Goal: Information Seeking & Learning: Learn about a topic

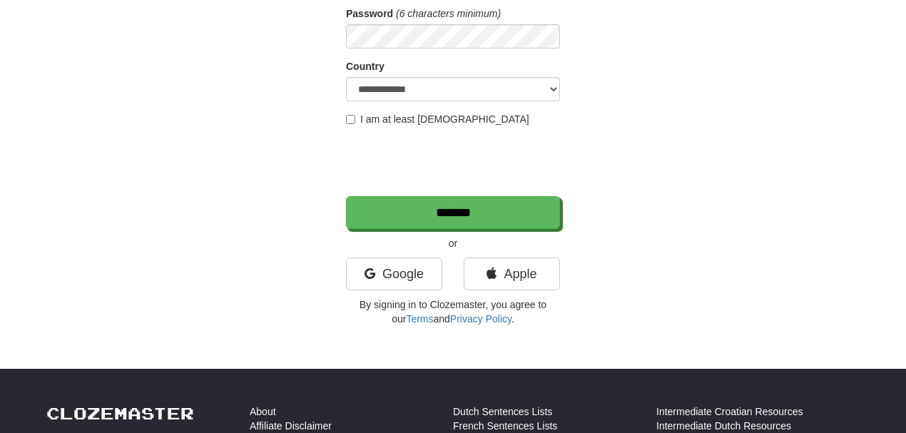
scroll to position [222, 0]
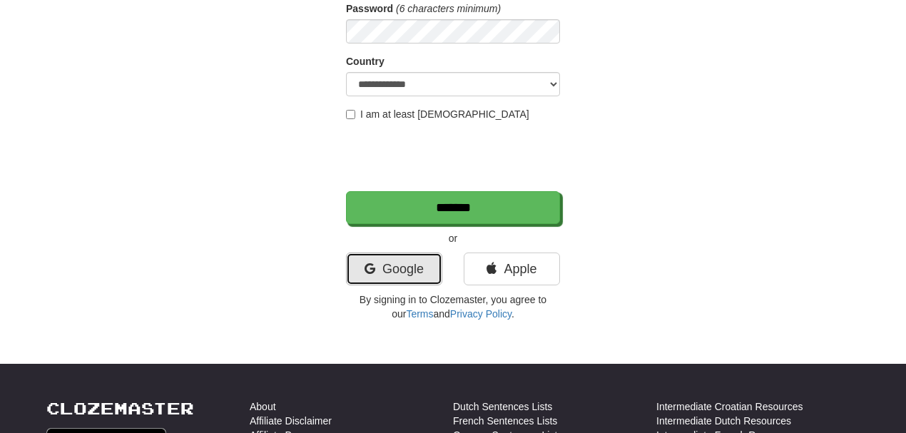
click at [378, 275] on link "Google" at bounding box center [394, 268] width 96 height 33
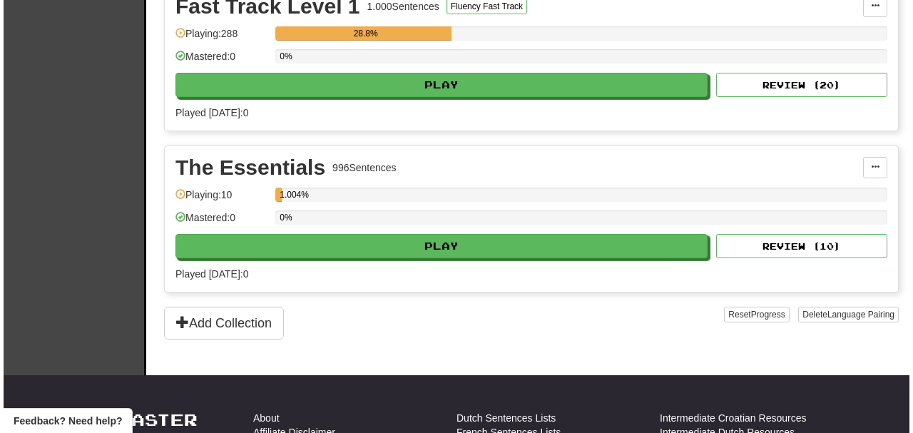
scroll to position [555, 0]
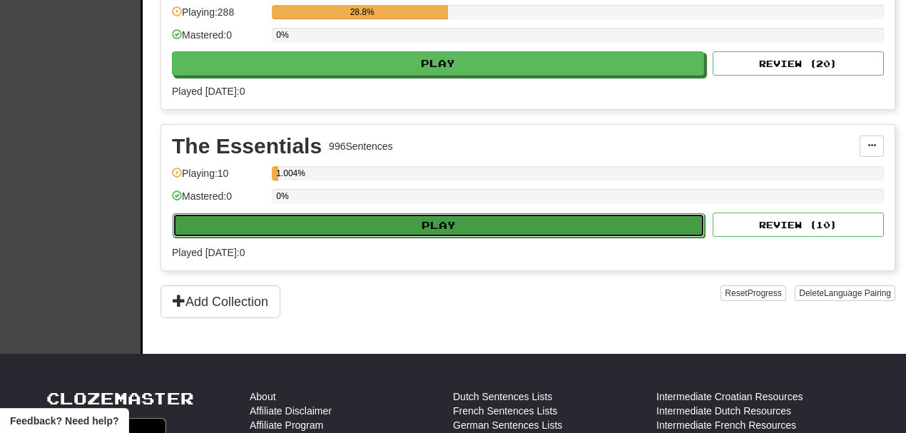
click at [432, 218] on button "Play" at bounding box center [439, 225] width 532 height 24
select select "**"
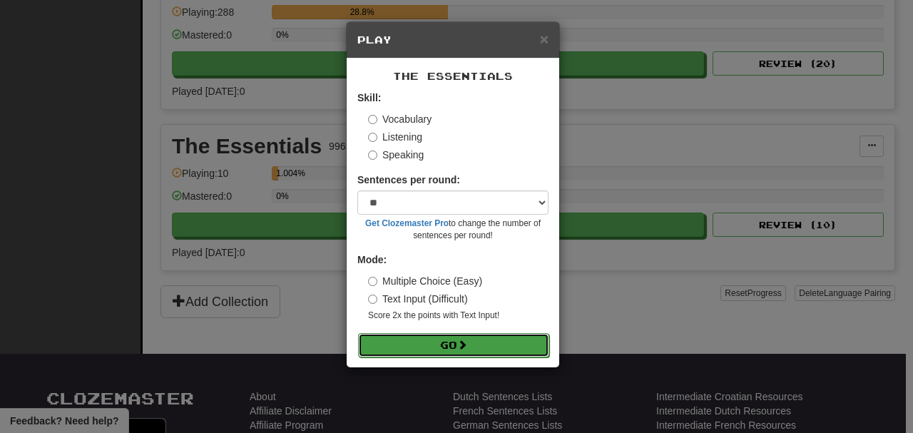
click at [456, 347] on button "Go" at bounding box center [453, 345] width 191 height 24
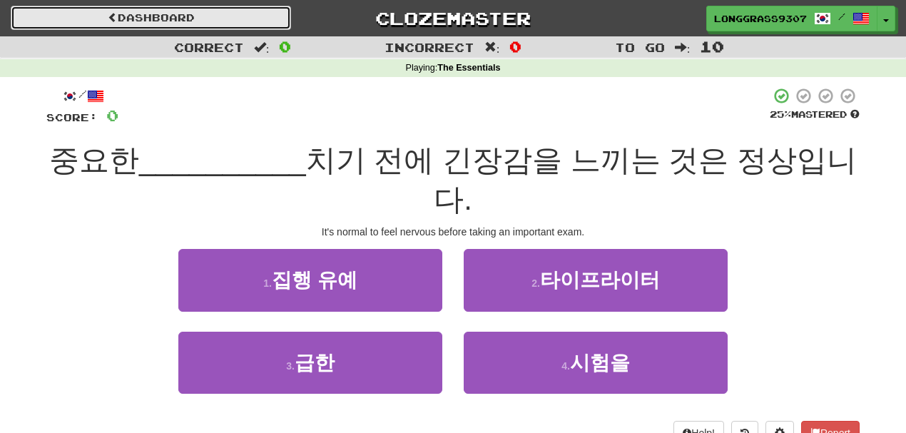
click at [174, 27] on link "Dashboard" at bounding box center [151, 18] width 280 height 24
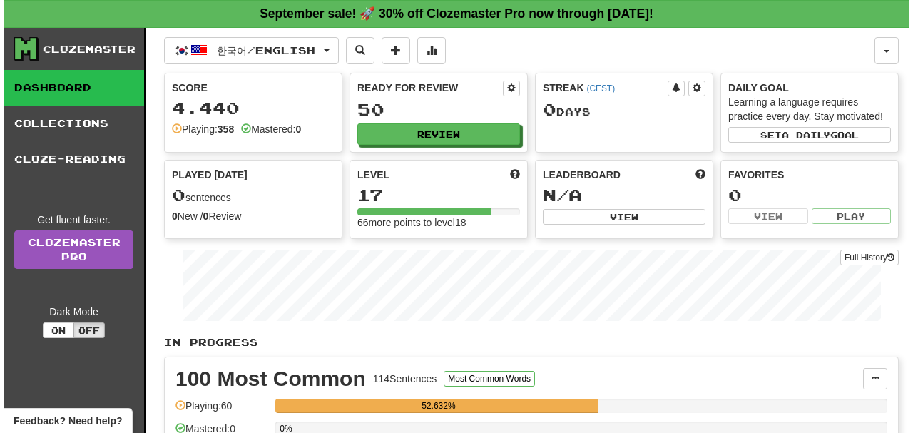
scroll to position [222, 0]
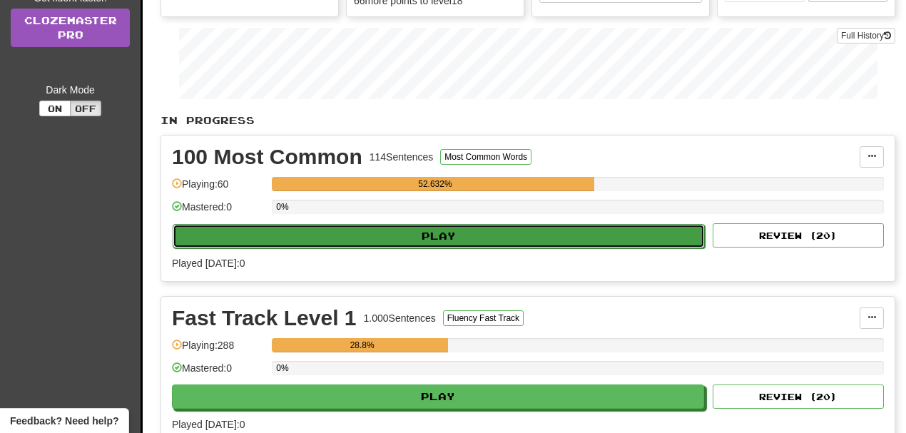
click at [426, 227] on button "Play" at bounding box center [439, 236] width 532 height 24
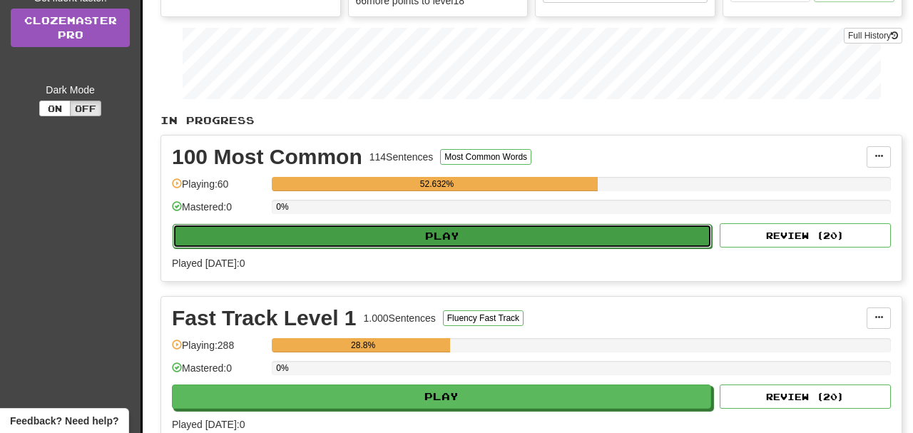
select select "**"
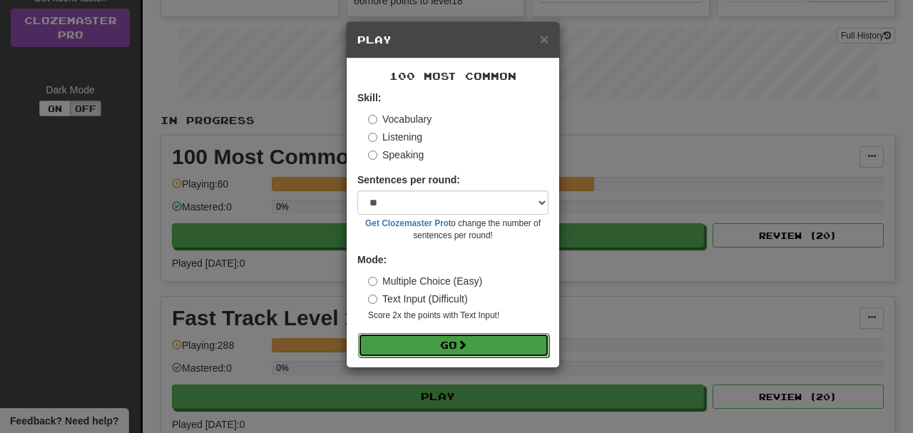
click at [436, 349] on button "Go" at bounding box center [453, 345] width 191 height 24
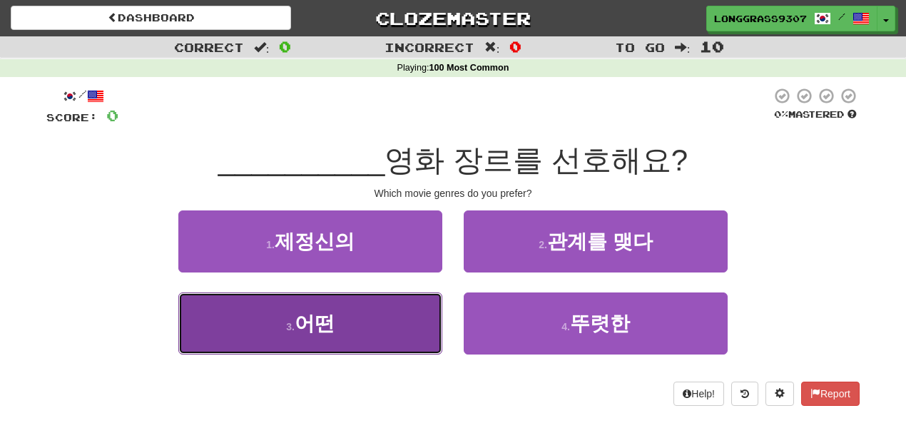
click at [377, 317] on button "3 . 어떤" at bounding box center [310, 323] width 264 height 62
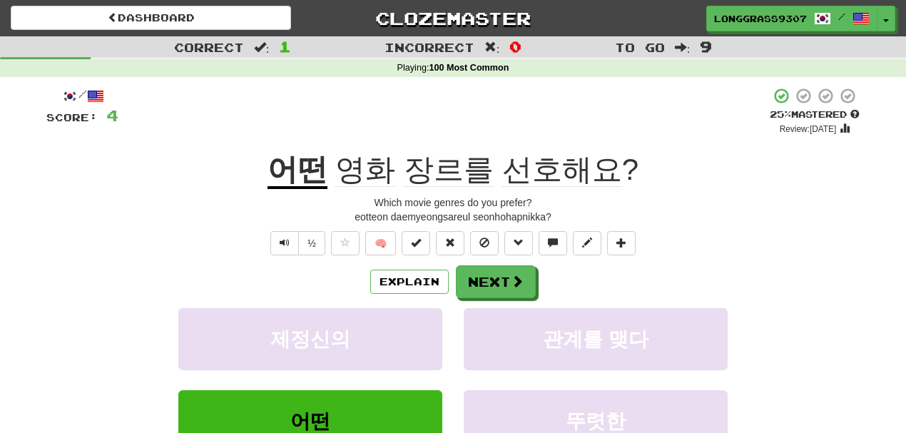
click at [745, 190] on div "어떤 영화 장르를 선호해요 ?" at bounding box center [452, 169] width 813 height 39
click at [281, 244] on span "Text-to-speech controls" at bounding box center [285, 242] width 10 height 10
click at [409, 280] on button "Explain" at bounding box center [409, 282] width 78 height 24
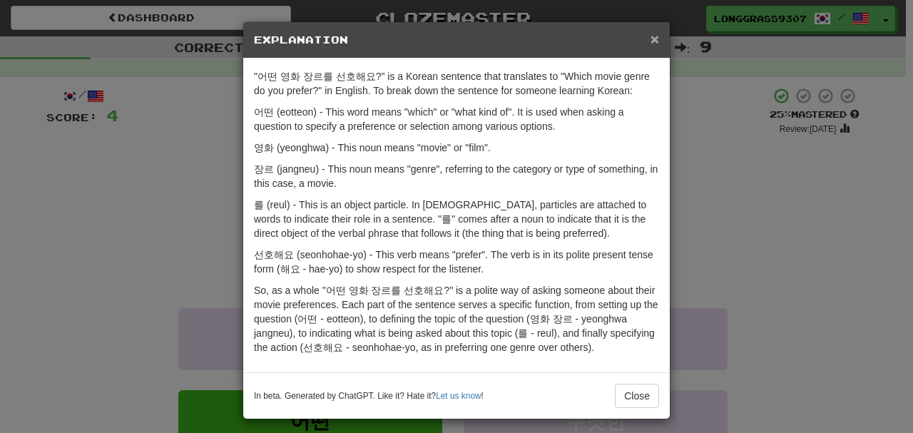
click at [650, 42] on span "×" at bounding box center [654, 39] width 9 height 16
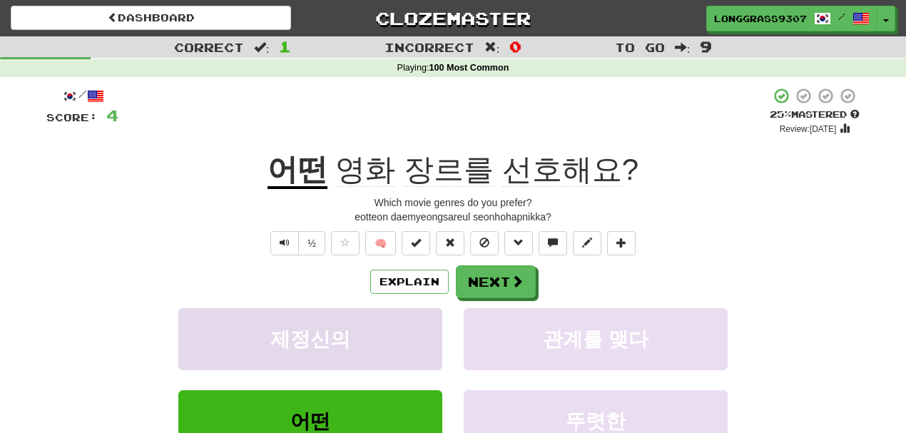
scroll to position [111, 0]
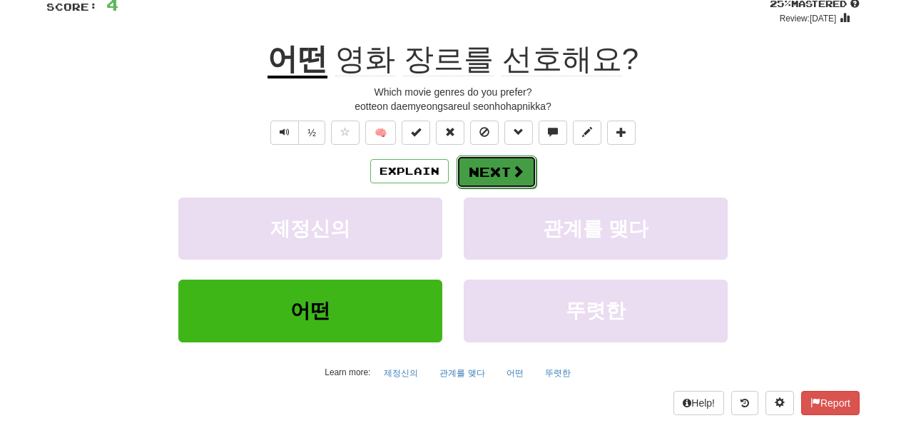
click at [519, 168] on span at bounding box center [517, 171] width 13 height 13
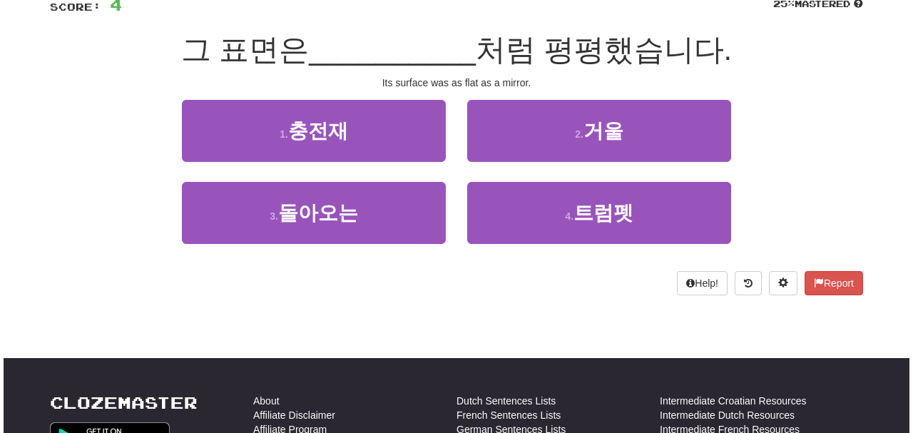
scroll to position [0, 0]
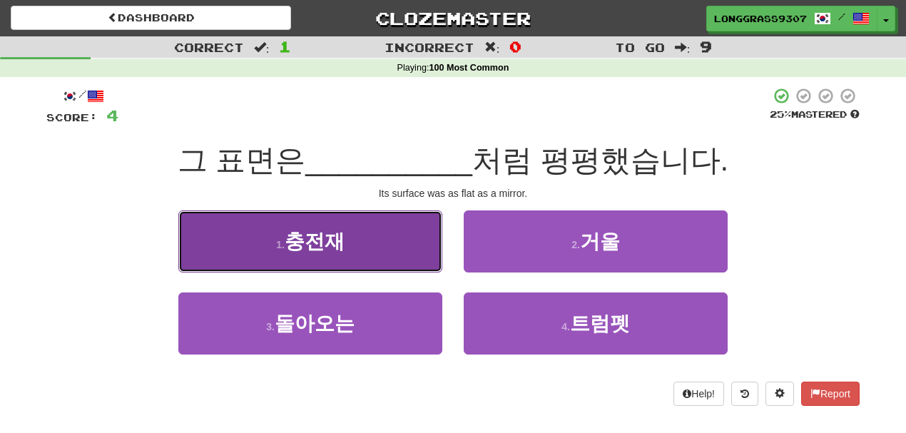
click at [364, 240] on button "1 . 충전재" at bounding box center [310, 241] width 264 height 62
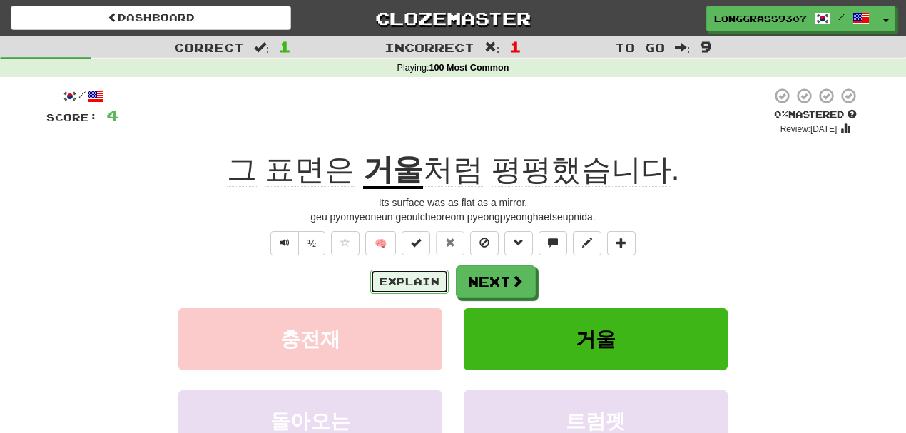
click at [405, 281] on button "Explain" at bounding box center [409, 282] width 78 height 24
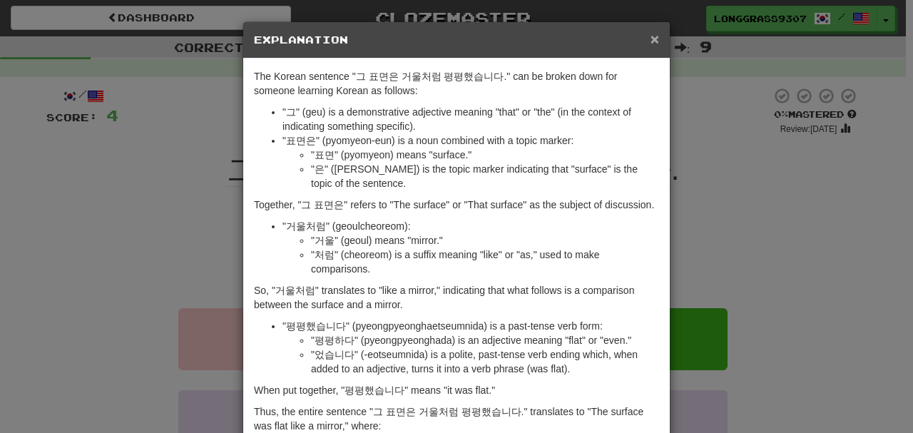
click at [650, 43] on span "×" at bounding box center [654, 39] width 9 height 16
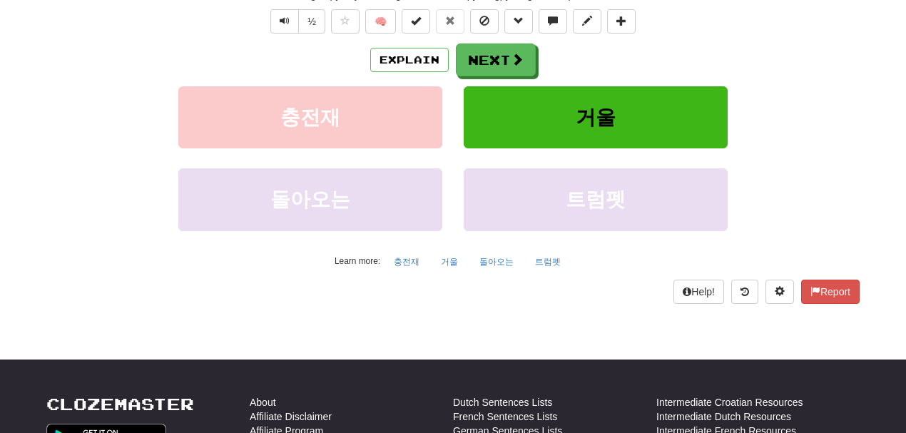
scroll to position [111, 0]
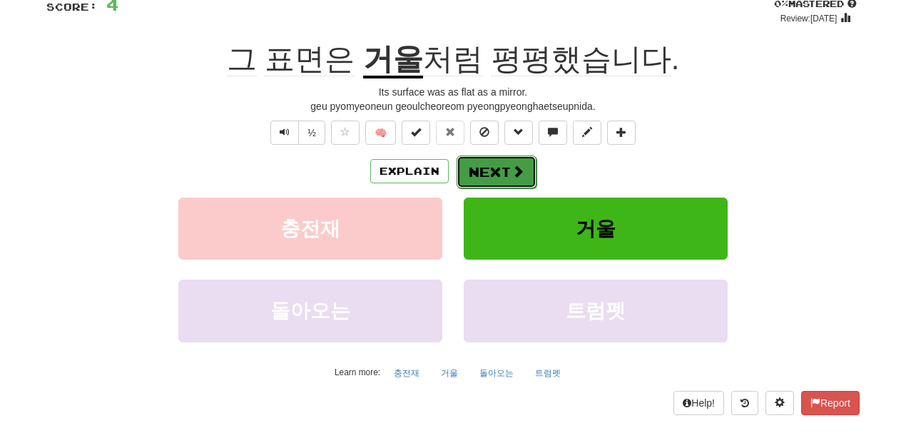
click at [506, 165] on button "Next" at bounding box center [496, 171] width 80 height 33
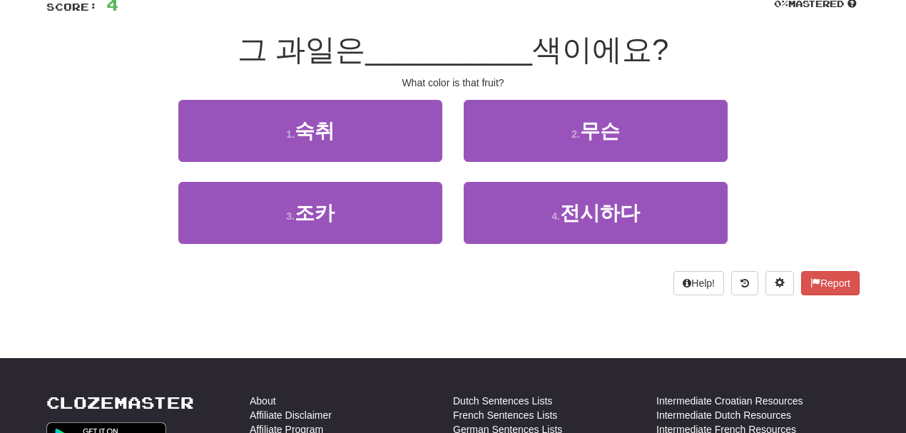
scroll to position [0, 0]
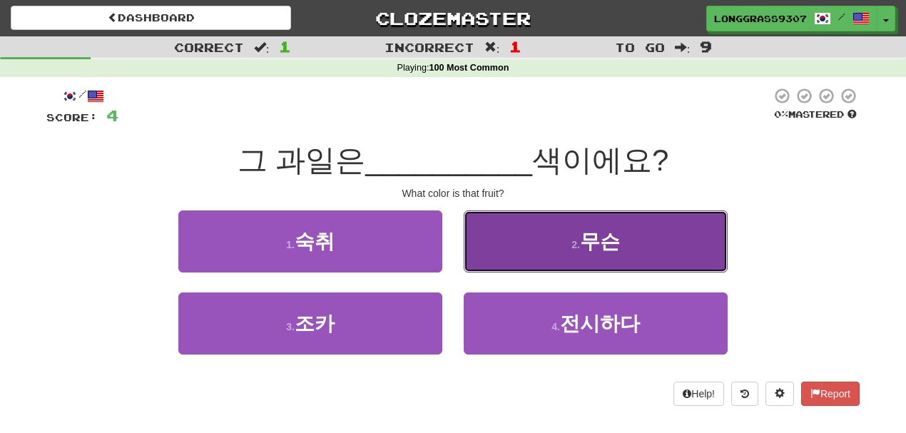
click at [561, 244] on button "2 . 무슨" at bounding box center [596, 241] width 264 height 62
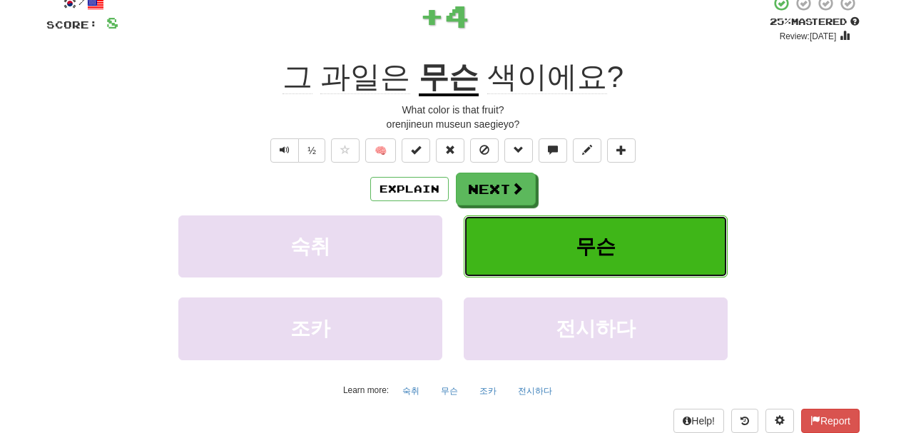
scroll to position [111, 0]
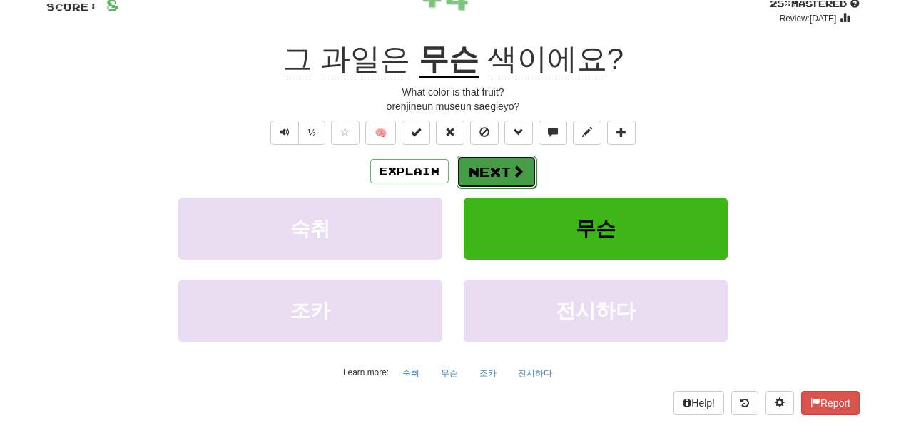
click at [516, 158] on button "Next" at bounding box center [496, 171] width 80 height 33
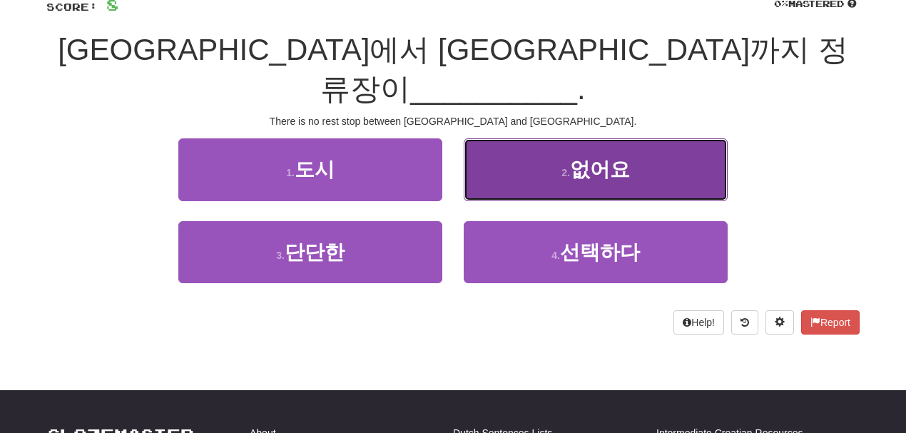
click at [549, 150] on button "2 . 없어요" at bounding box center [596, 169] width 264 height 62
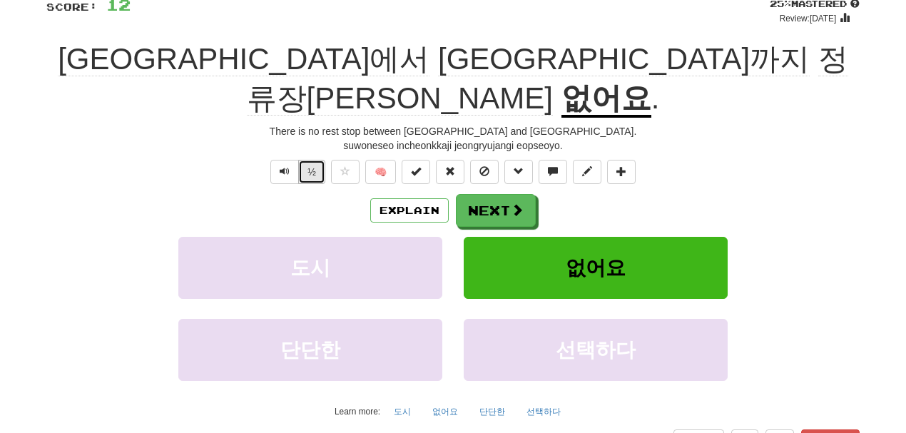
click at [307, 160] on button "½" at bounding box center [311, 172] width 27 height 24
click at [288, 166] on span "Text-to-speech controls" at bounding box center [285, 171] width 10 height 10
click at [475, 195] on button "Next" at bounding box center [496, 211] width 80 height 33
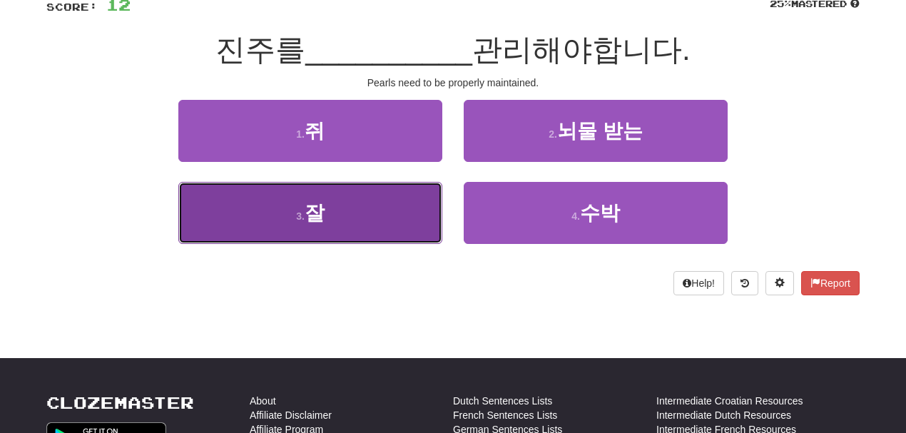
click at [320, 206] on span "잘" at bounding box center [315, 213] width 20 height 22
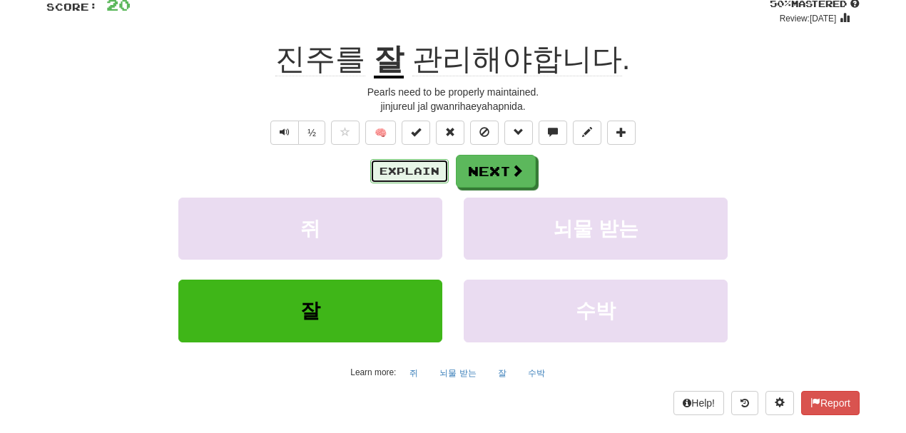
click at [414, 170] on button "Explain" at bounding box center [409, 171] width 78 height 24
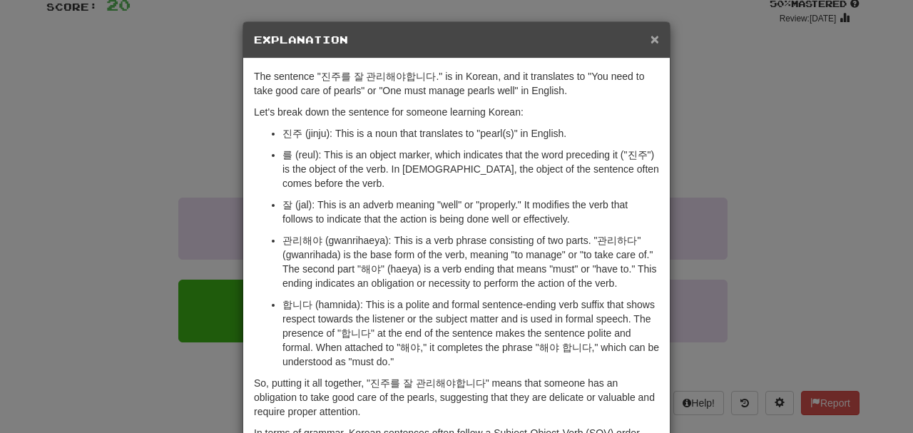
click at [652, 39] on span "×" at bounding box center [654, 39] width 9 height 16
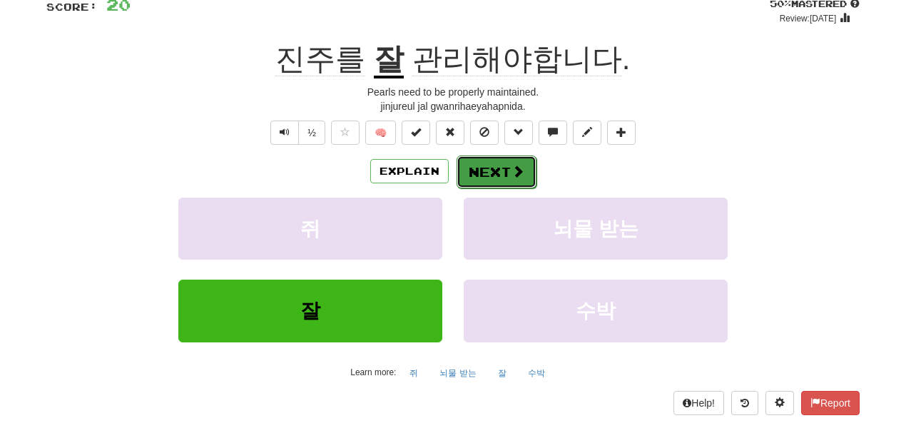
click at [498, 174] on button "Next" at bounding box center [496, 171] width 80 height 33
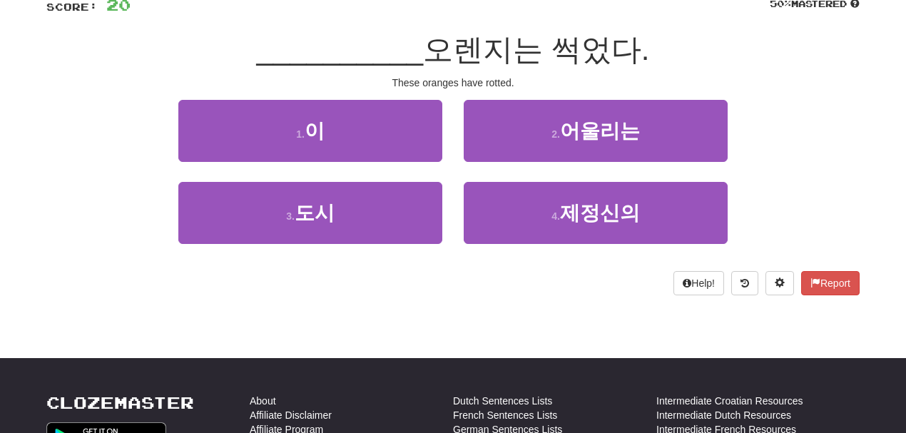
scroll to position [0, 0]
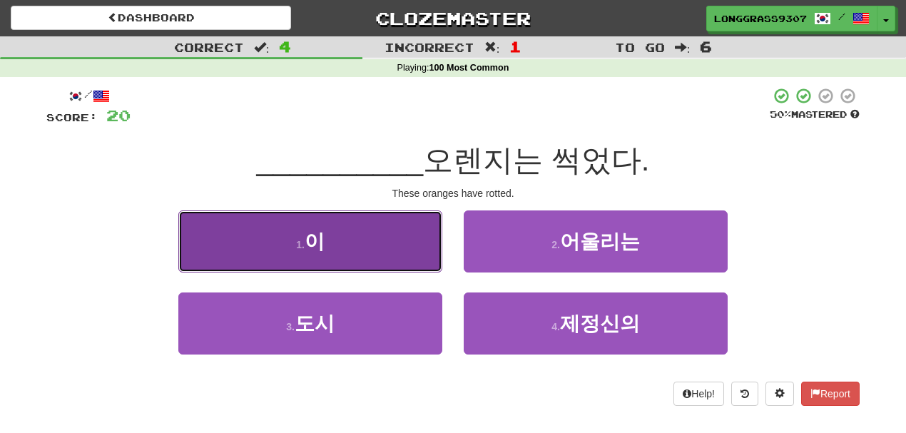
click at [384, 247] on button "1 . 이" at bounding box center [310, 241] width 264 height 62
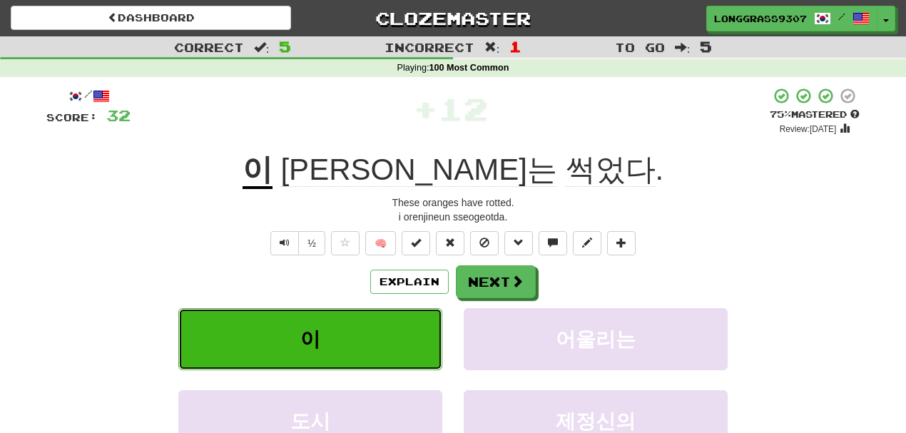
scroll to position [111, 0]
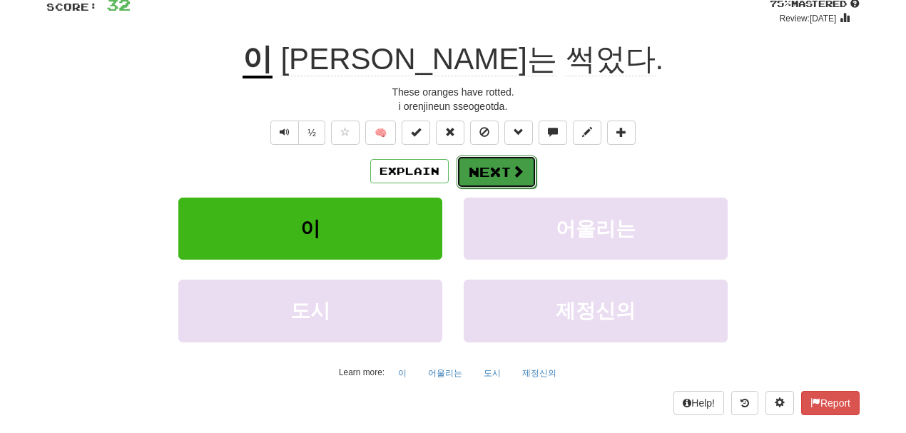
click at [501, 173] on button "Next" at bounding box center [496, 171] width 80 height 33
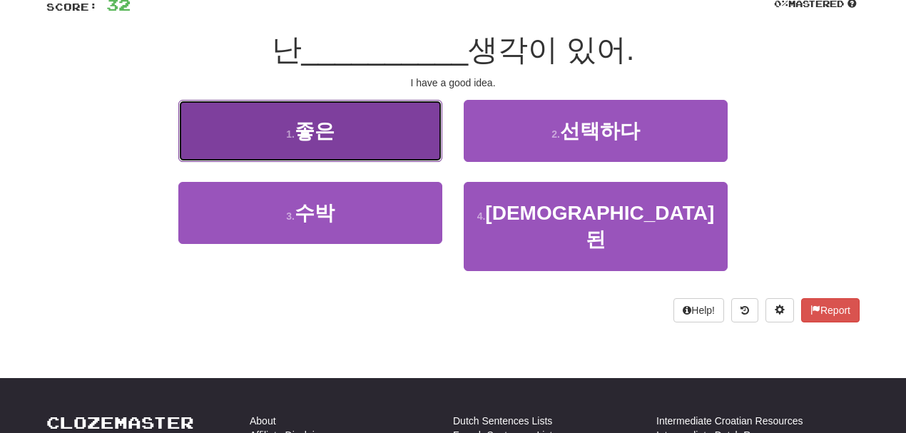
click at [377, 133] on button "1 . 좋은" at bounding box center [310, 131] width 264 height 62
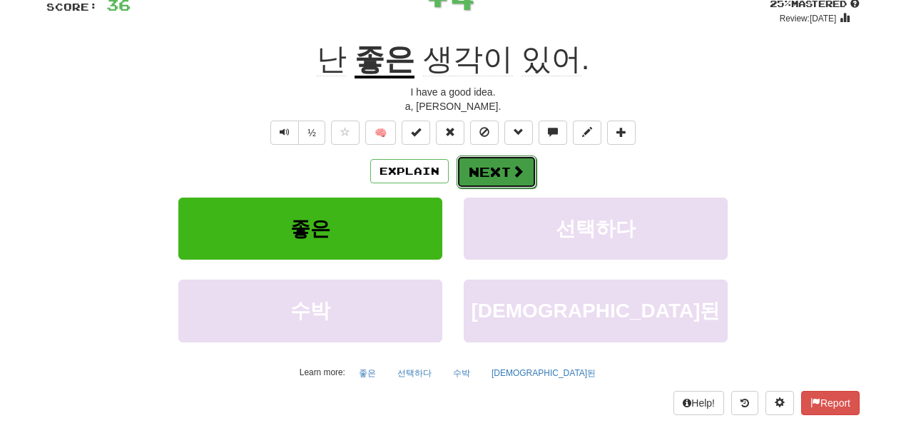
click at [508, 185] on button "Next" at bounding box center [496, 171] width 80 height 33
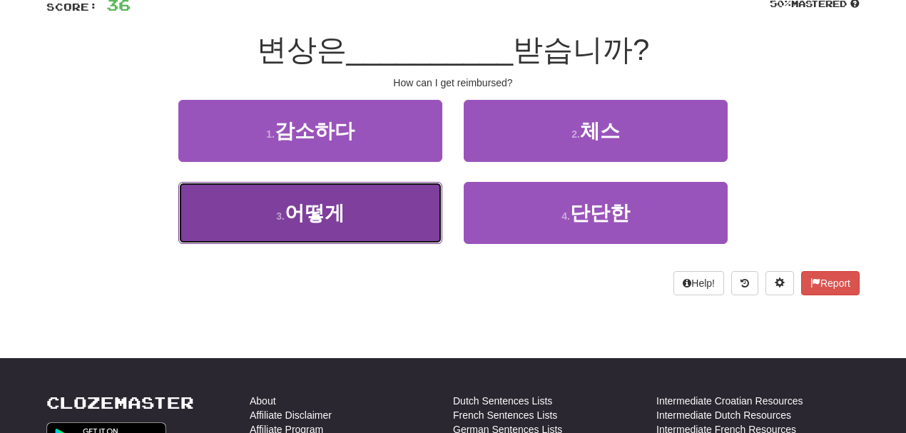
click at [380, 214] on button "3 . 어떻게" at bounding box center [310, 213] width 264 height 62
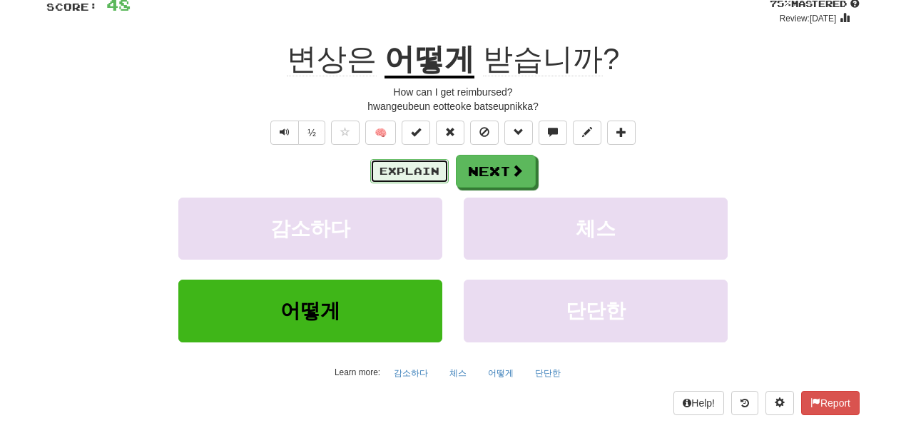
click at [404, 173] on button "Explain" at bounding box center [409, 171] width 78 height 24
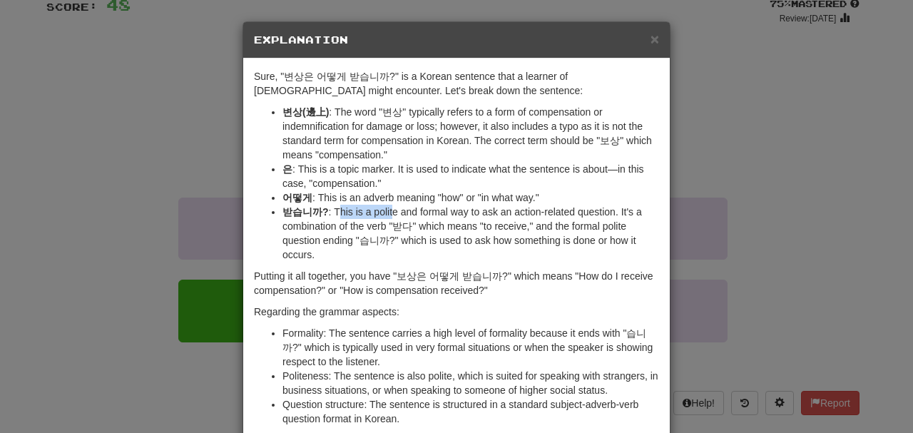
drag, startPoint x: 331, startPoint y: 208, endPoint x: 386, endPoint y: 214, distance: 55.2
click at [386, 214] on li "받습니까? : This is a polite and formal way to ask an action-related question. It's…" at bounding box center [470, 233] width 377 height 57
click at [653, 37] on span "×" at bounding box center [654, 39] width 9 height 16
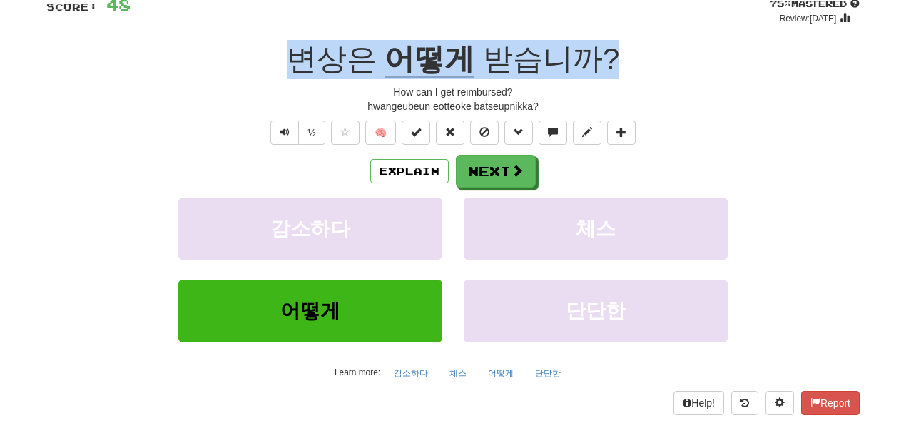
drag, startPoint x: 619, startPoint y: 60, endPoint x: 307, endPoint y: 44, distance: 312.8
click at [307, 44] on div "변상은 어떻게 받습니까 ?" at bounding box center [452, 59] width 813 height 39
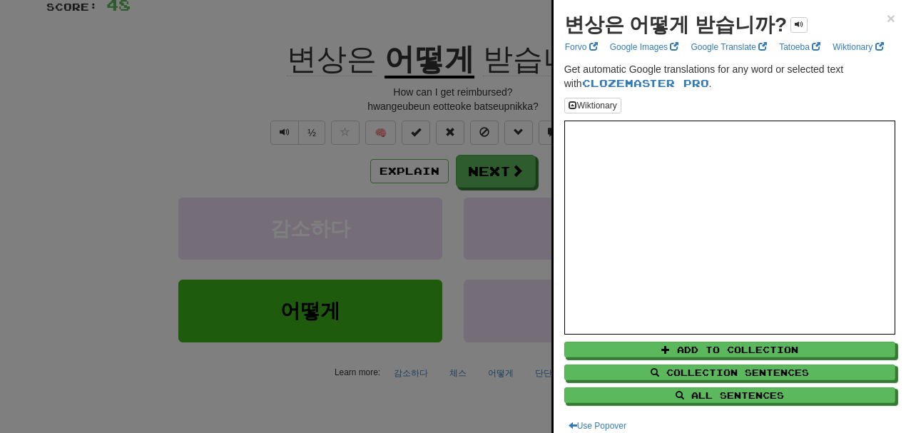
drag, startPoint x: 307, startPoint y: 44, endPoint x: 352, endPoint y: 64, distance: 49.8
click at [352, 64] on div at bounding box center [453, 216] width 906 height 433
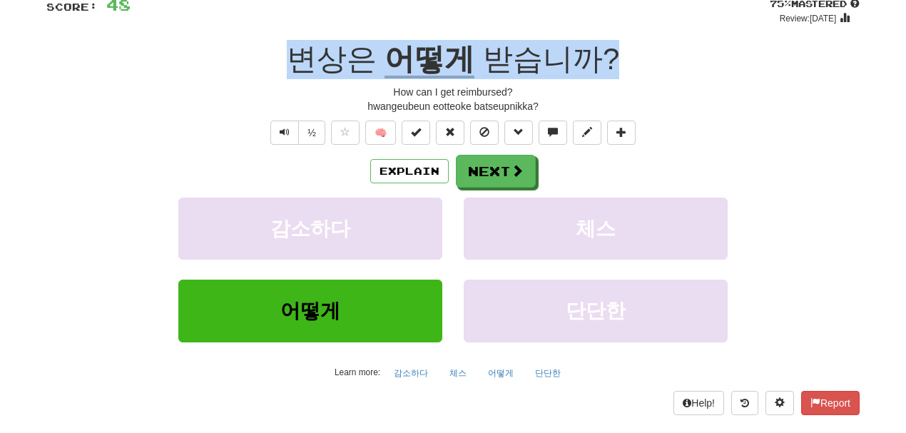
drag, startPoint x: 636, startPoint y: 55, endPoint x: 299, endPoint y: 50, distance: 337.4
click at [299, 50] on div "변상은 어떻게 받습니까 ?" at bounding box center [452, 59] width 813 height 39
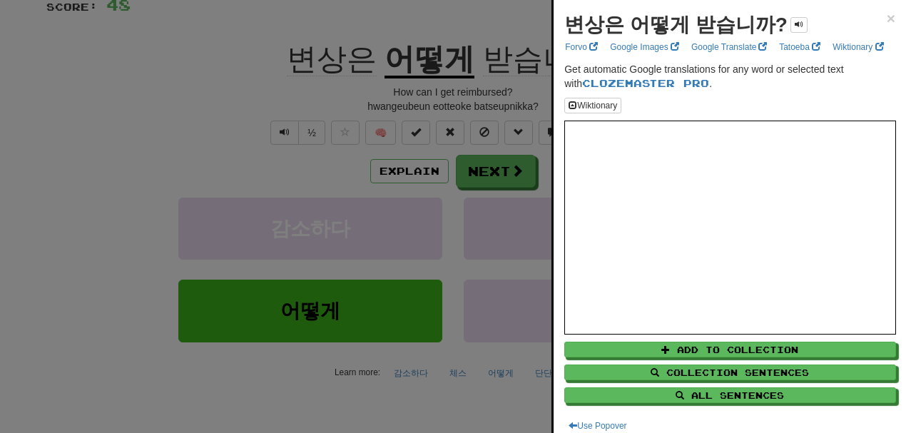
drag, startPoint x: 298, startPoint y: 51, endPoint x: 507, endPoint y: 63, distance: 209.3
click at [507, 63] on div at bounding box center [453, 216] width 906 height 433
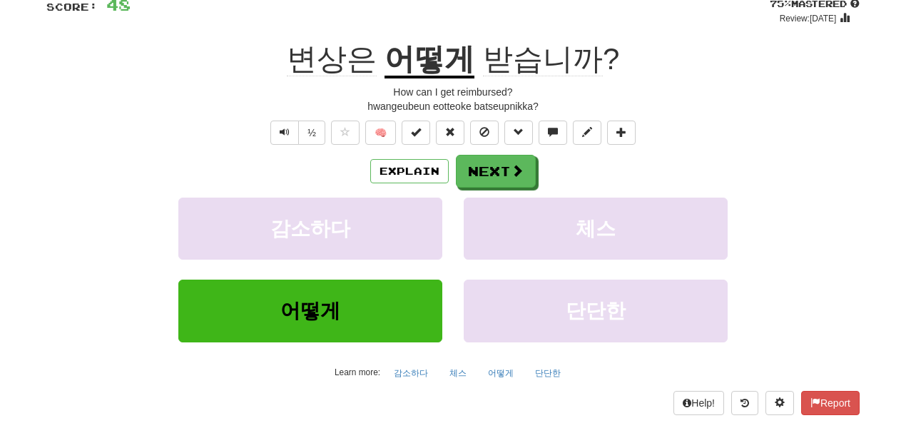
click at [507, 63] on span "받습니까" at bounding box center [543, 59] width 120 height 34
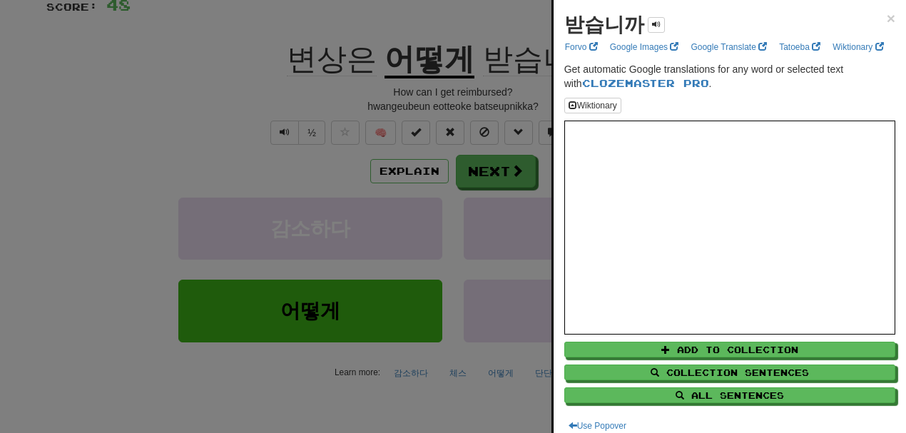
drag, startPoint x: 292, startPoint y: 56, endPoint x: 429, endPoint y: 67, distance: 137.4
click at [429, 67] on div at bounding box center [453, 216] width 906 height 433
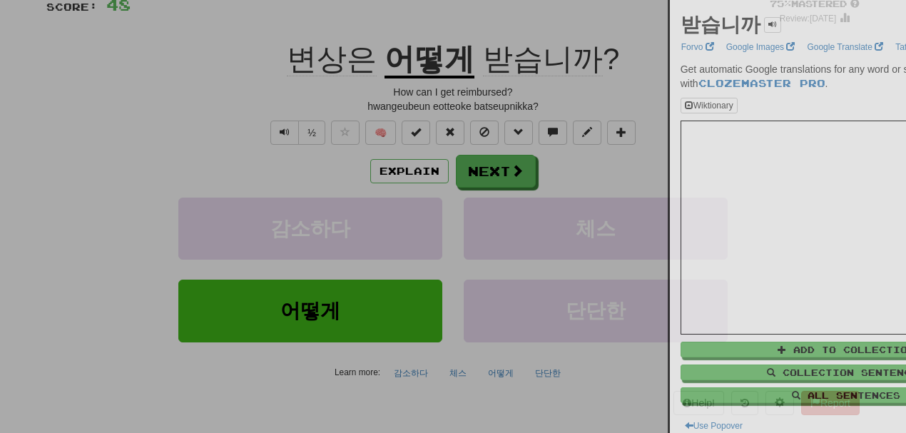
click at [429, 67] on div at bounding box center [453, 216] width 906 height 433
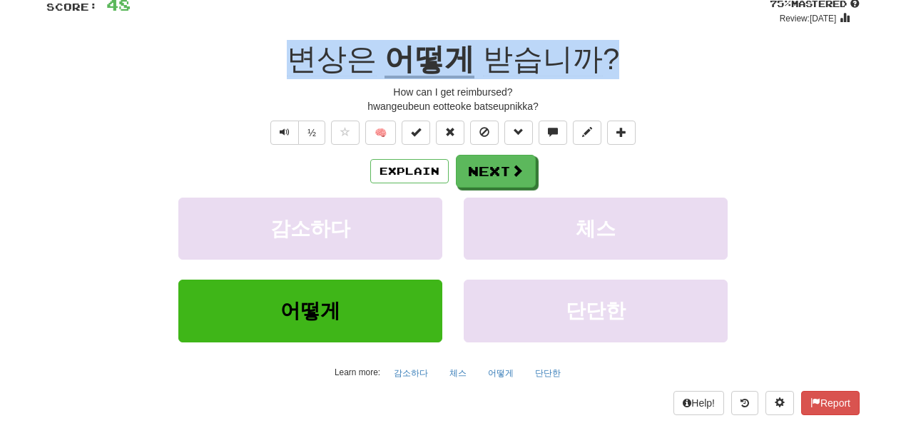
drag, startPoint x: 630, startPoint y: 68, endPoint x: 305, endPoint y: 56, distance: 325.4
click at [305, 56] on div "변상은 어떻게 받습니까 ?" at bounding box center [452, 59] width 813 height 39
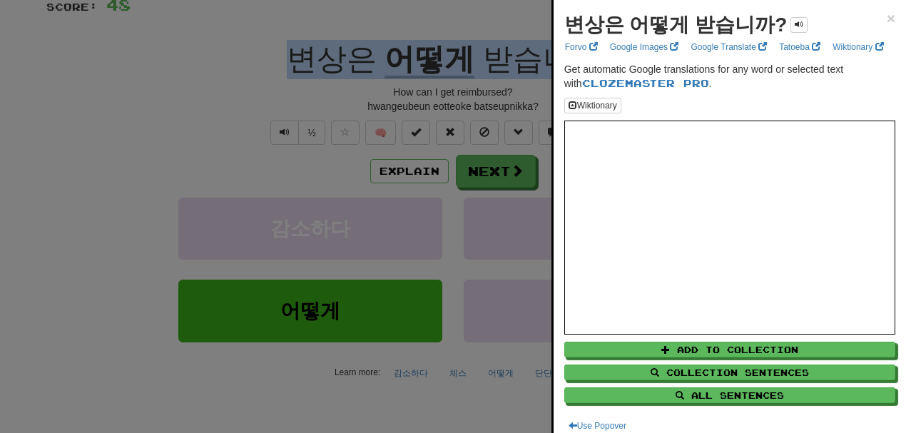
copy div "변상은 어떻게 받습니까 ?"
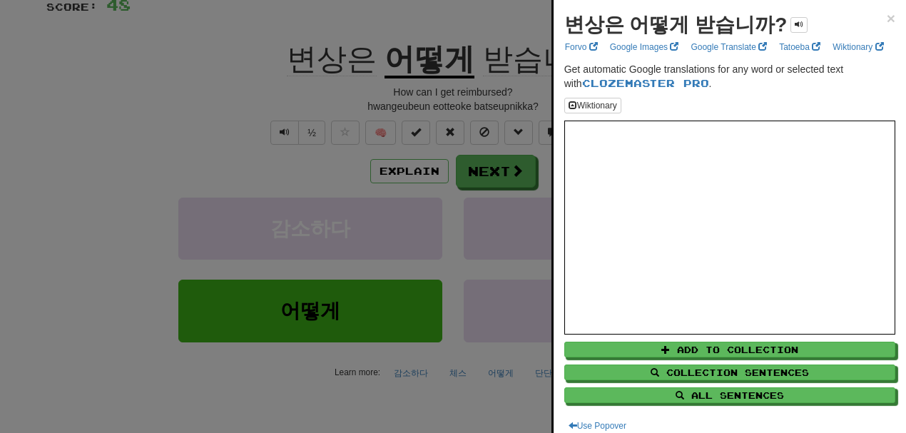
click at [186, 102] on div at bounding box center [453, 216] width 906 height 433
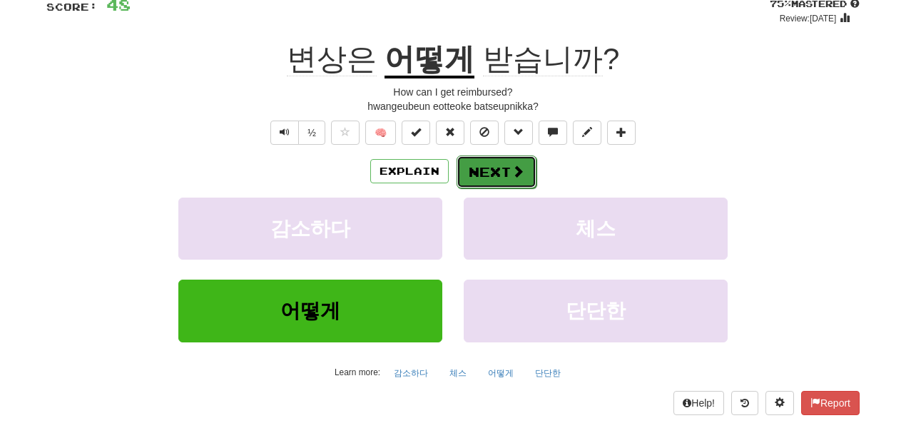
click at [491, 175] on button "Next" at bounding box center [496, 171] width 80 height 33
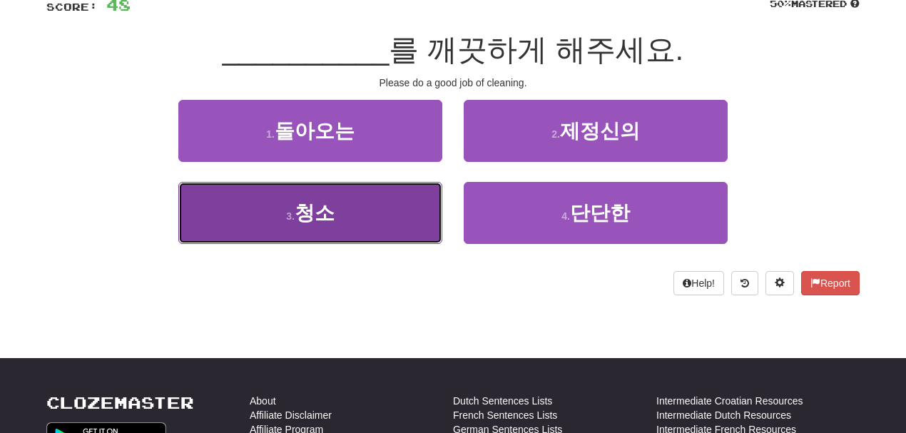
click at [361, 217] on button "3 . 청소" at bounding box center [310, 213] width 264 height 62
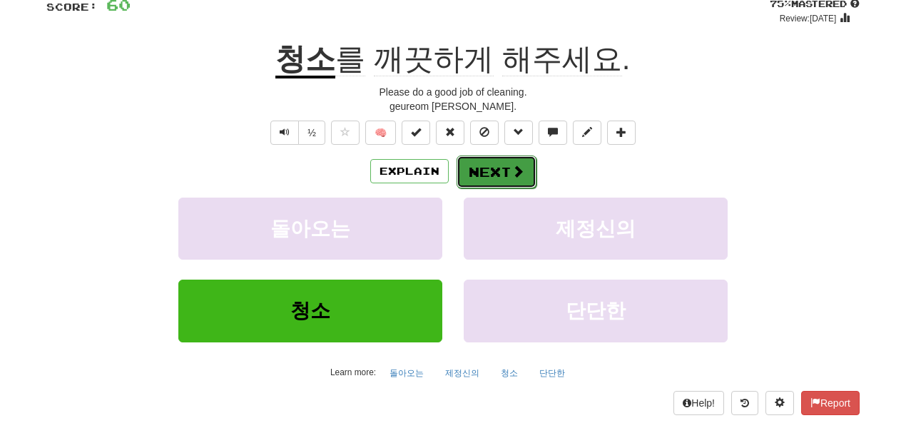
click at [499, 170] on button "Next" at bounding box center [496, 171] width 80 height 33
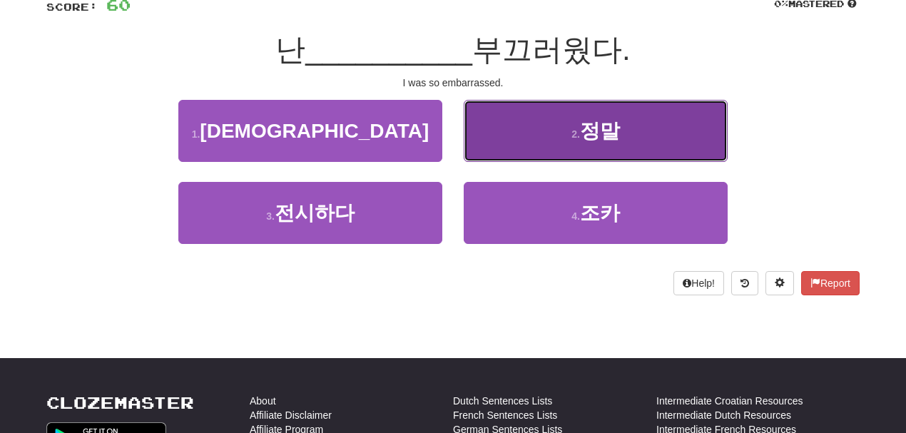
click at [532, 140] on button "2 . 정말" at bounding box center [596, 131] width 264 height 62
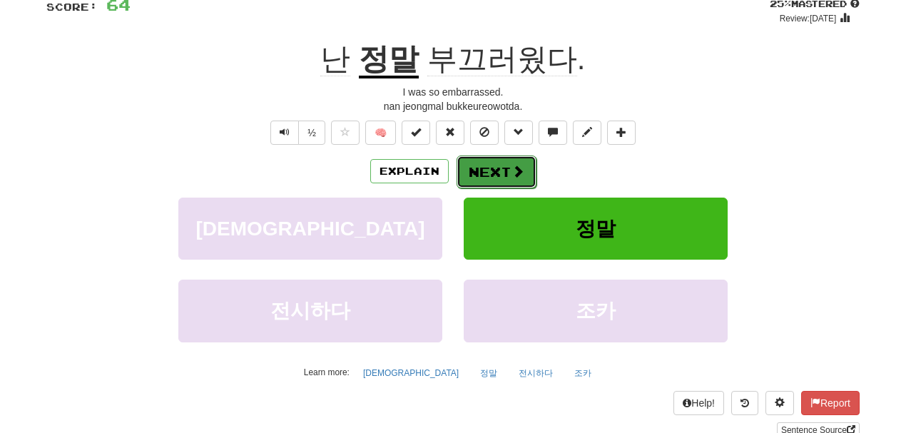
click at [501, 165] on button "Next" at bounding box center [496, 171] width 80 height 33
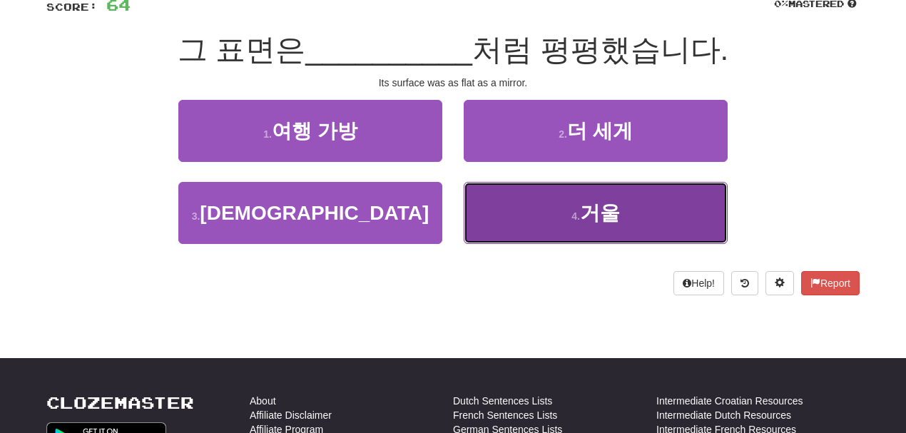
click at [558, 205] on button "4 . 거울" at bounding box center [596, 213] width 264 height 62
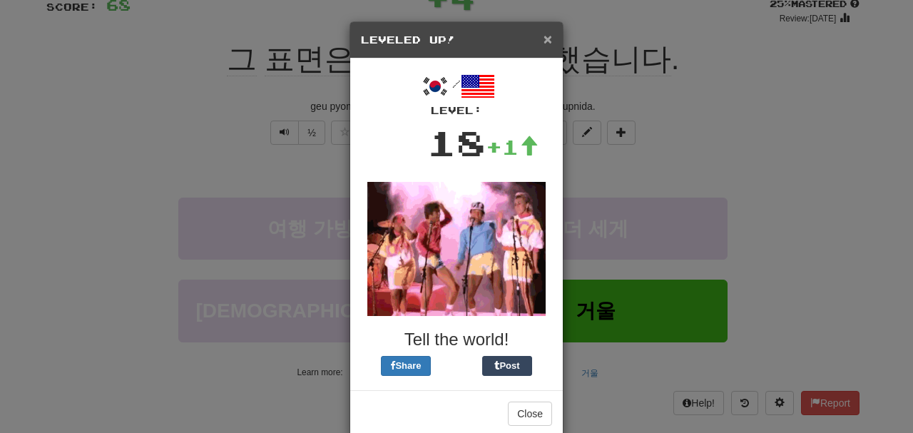
click at [545, 36] on span "×" at bounding box center [547, 39] width 9 height 16
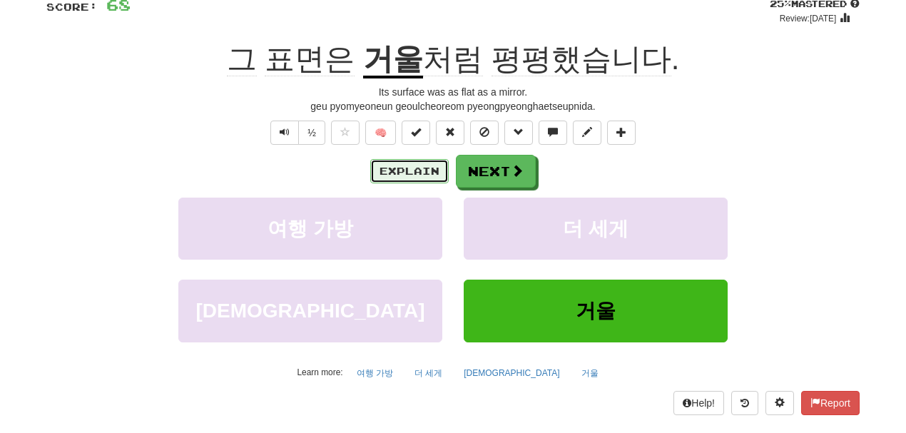
click at [398, 168] on button "Explain" at bounding box center [409, 171] width 78 height 24
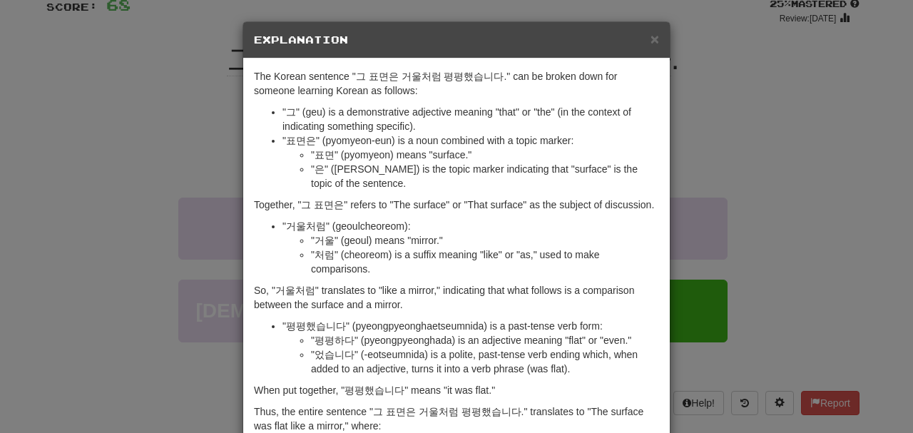
click at [656, 43] on div "× Explanation" at bounding box center [456, 40] width 426 height 36
click at [650, 41] on span "×" at bounding box center [654, 39] width 9 height 16
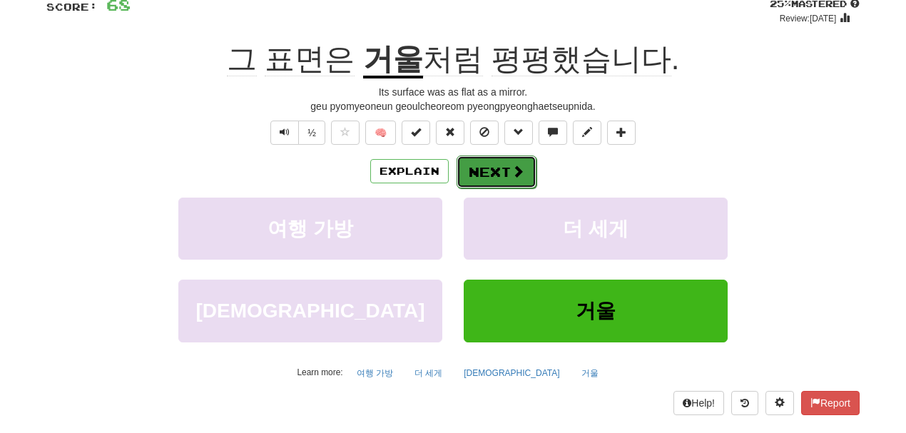
click at [507, 161] on button "Next" at bounding box center [496, 171] width 80 height 33
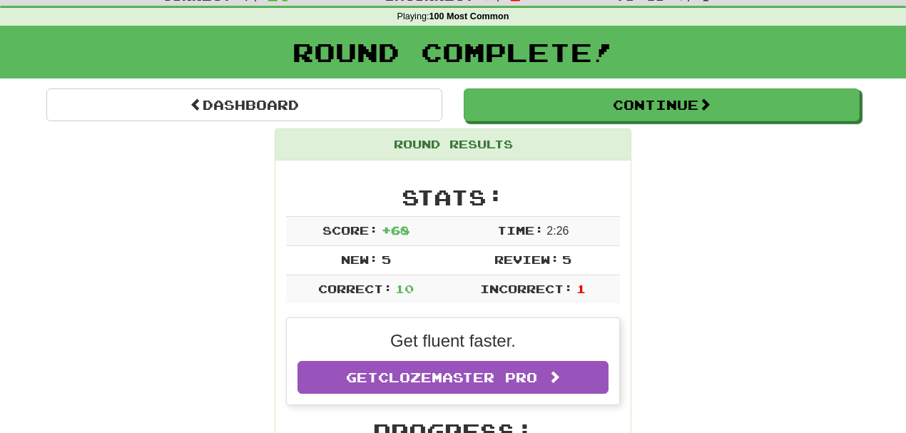
scroll to position [0, 0]
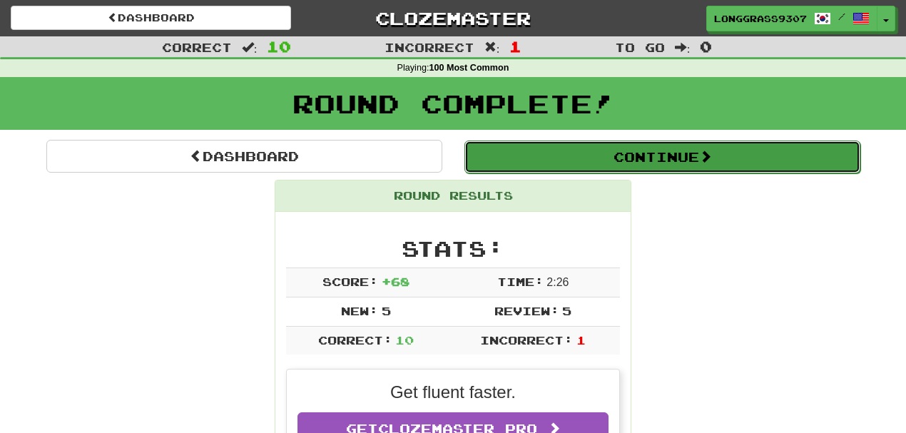
click at [599, 152] on button "Continue" at bounding box center [662, 156] width 396 height 33
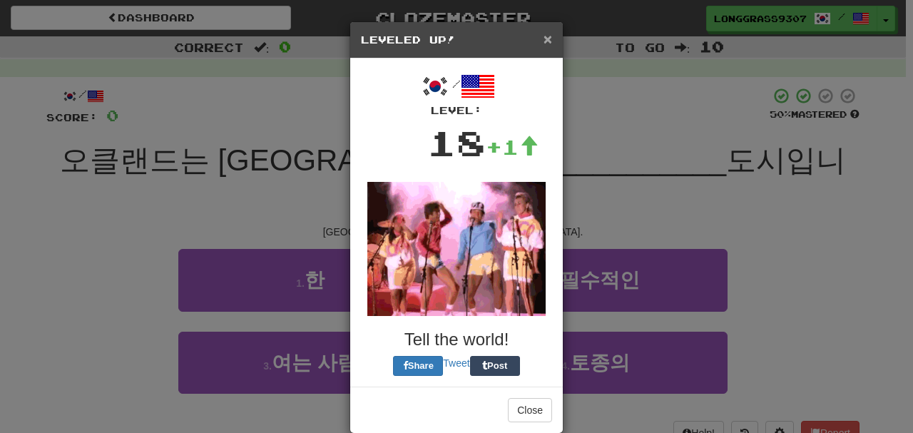
click at [546, 41] on span "×" at bounding box center [547, 39] width 9 height 16
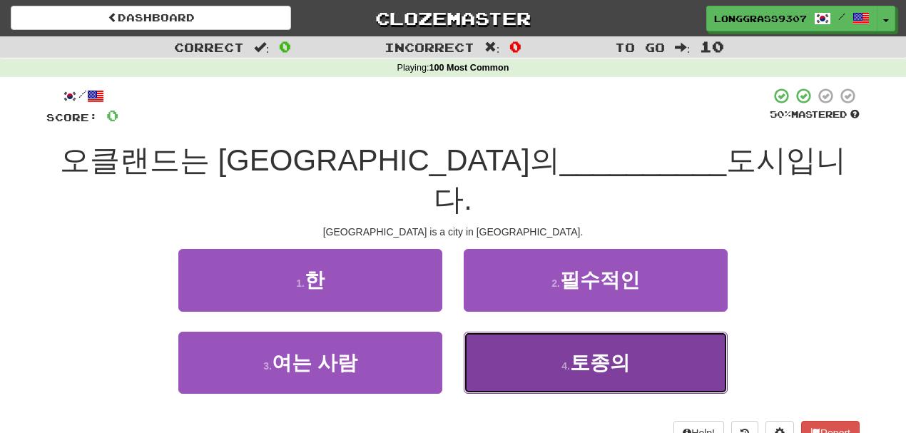
click at [556, 332] on button "4 . 토종의" at bounding box center [596, 363] width 264 height 62
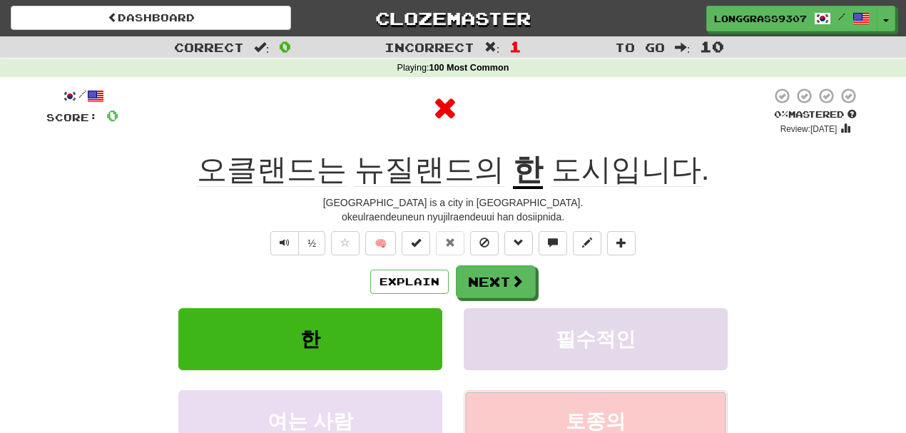
scroll to position [111, 0]
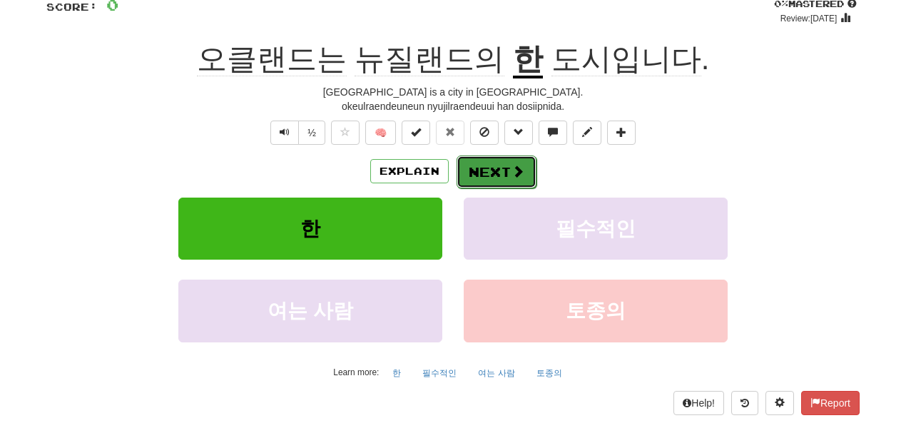
click at [520, 170] on span at bounding box center [517, 171] width 13 height 13
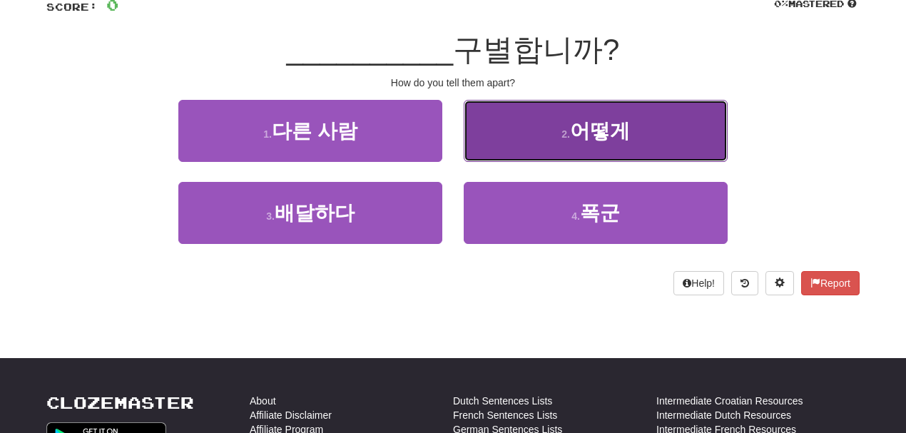
click at [531, 145] on button "2 . 어떻게" at bounding box center [596, 131] width 264 height 62
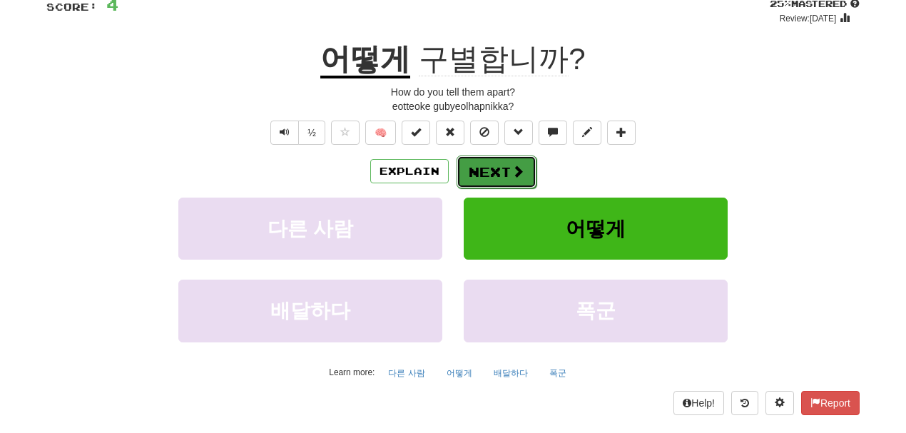
click at [504, 175] on button "Next" at bounding box center [496, 171] width 80 height 33
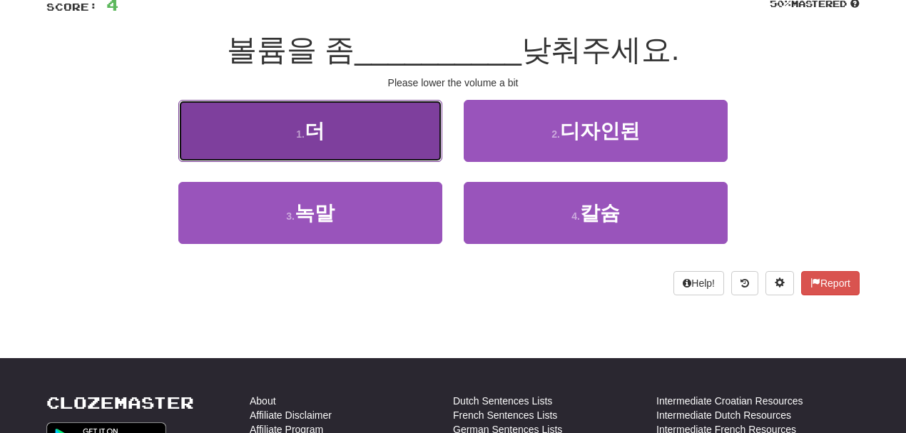
click at [354, 136] on button "1 . 더" at bounding box center [310, 131] width 264 height 62
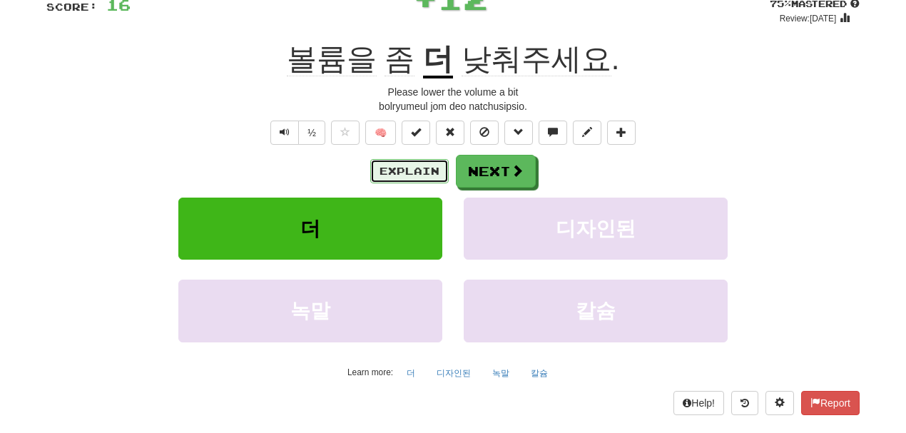
click at [401, 170] on button "Explain" at bounding box center [409, 171] width 78 height 24
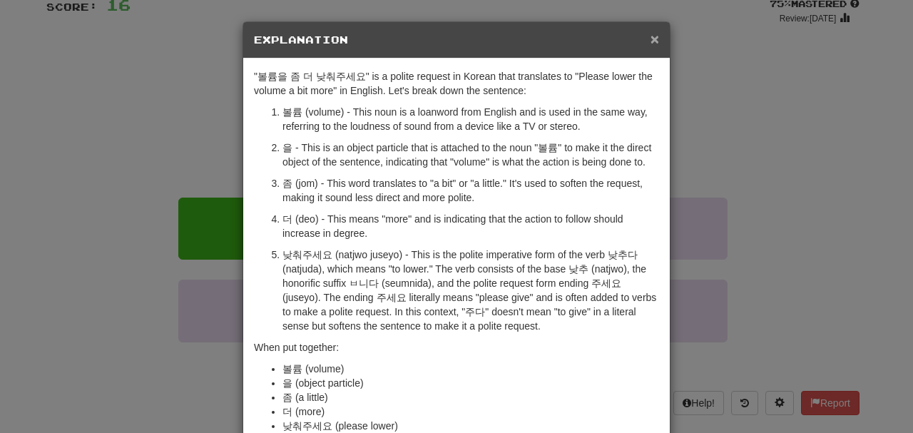
click at [653, 33] on span "×" at bounding box center [654, 39] width 9 height 16
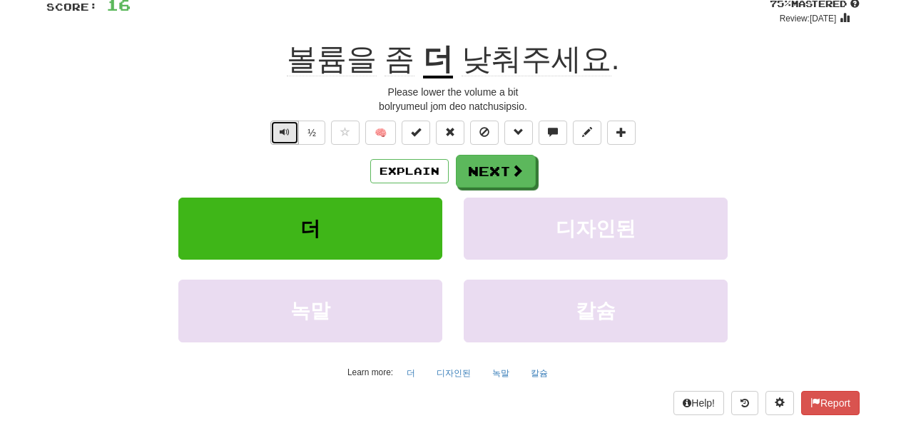
click at [287, 135] on span "Text-to-speech controls" at bounding box center [285, 132] width 10 height 10
click at [511, 181] on button "Next" at bounding box center [496, 171] width 80 height 33
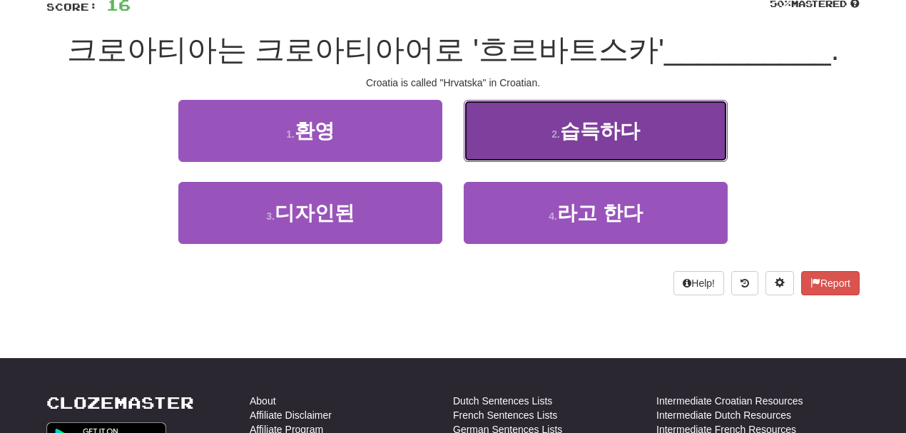
click at [521, 130] on button "2 . 습득하다" at bounding box center [596, 131] width 264 height 62
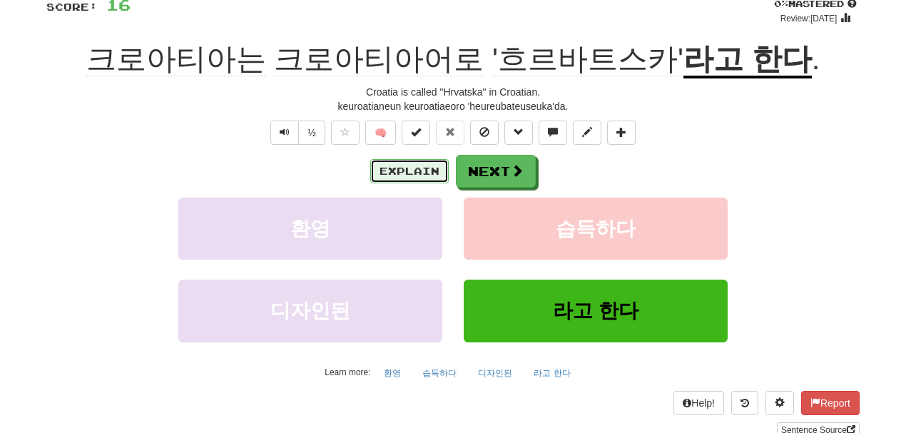
click at [421, 171] on button "Explain" at bounding box center [409, 171] width 78 height 24
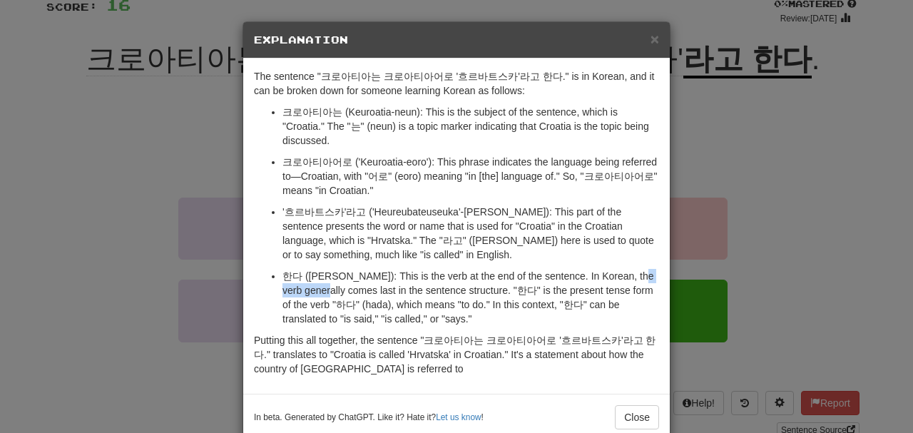
drag, startPoint x: 282, startPoint y: 275, endPoint x: 343, endPoint y: 275, distance: 61.3
click at [343, 275] on p "한다 (handa): This is the verb at the end of the sentence. In Korean, the verb ge…" at bounding box center [470, 297] width 377 height 57
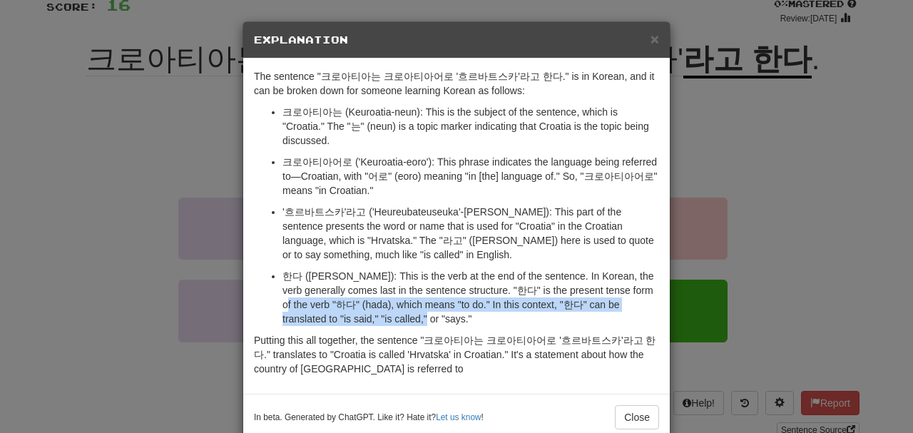
drag, startPoint x: 289, startPoint y: 290, endPoint x: 401, endPoint y: 302, distance: 112.6
click at [401, 302] on p "한다 (handa): This is the verb at the end of the sentence. In Korean, the verb ge…" at bounding box center [470, 297] width 377 height 57
click at [652, 40] on span "×" at bounding box center [654, 39] width 9 height 16
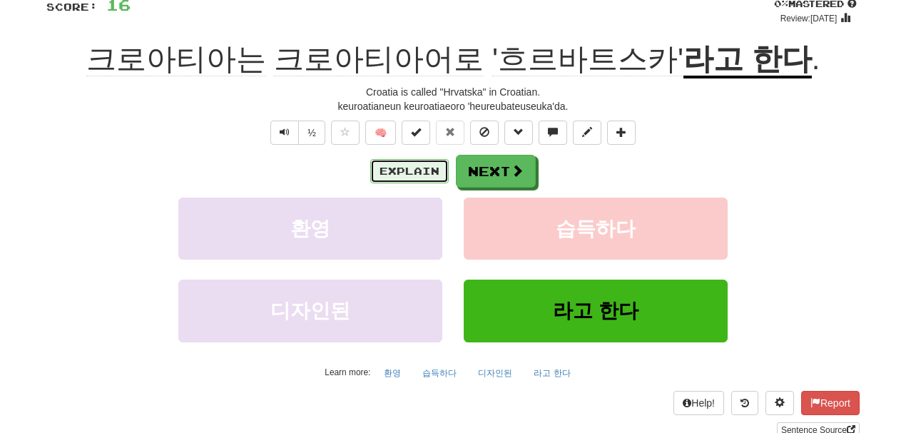
click at [414, 167] on button "Explain" at bounding box center [409, 171] width 78 height 24
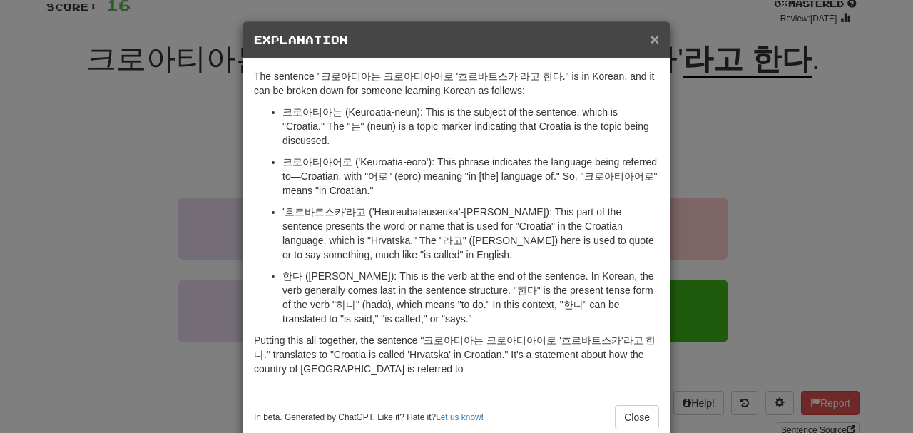
click at [650, 36] on span "×" at bounding box center [654, 39] width 9 height 16
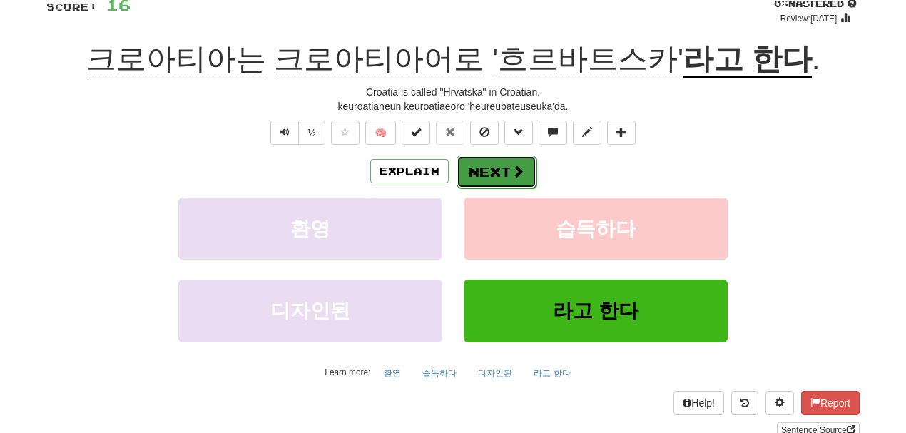
click at [499, 174] on button "Next" at bounding box center [496, 171] width 80 height 33
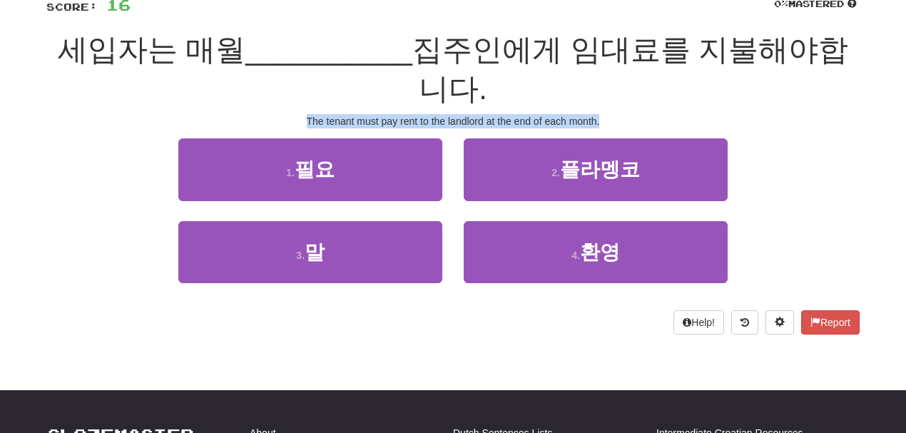
drag, startPoint x: 625, startPoint y: 114, endPoint x: 280, endPoint y: 110, distance: 345.2
click at [280, 110] on div "/ Score: 16 0 % Mastered 세입자는 매월 __________ 집주인에게 임대료를 지불해야합니다. The tenant must…" at bounding box center [452, 154] width 813 height 357
copy div "The tenant must pay rent to the landlord at the end of each month."
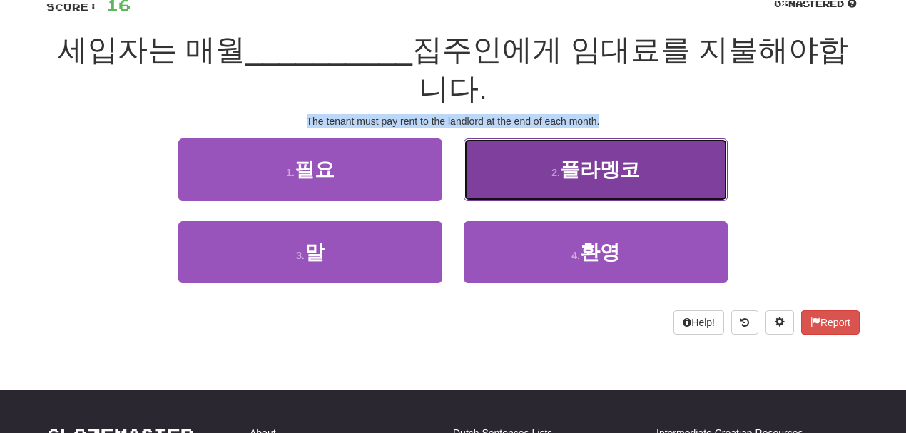
click at [601, 168] on span "플라멩코" at bounding box center [600, 169] width 80 height 22
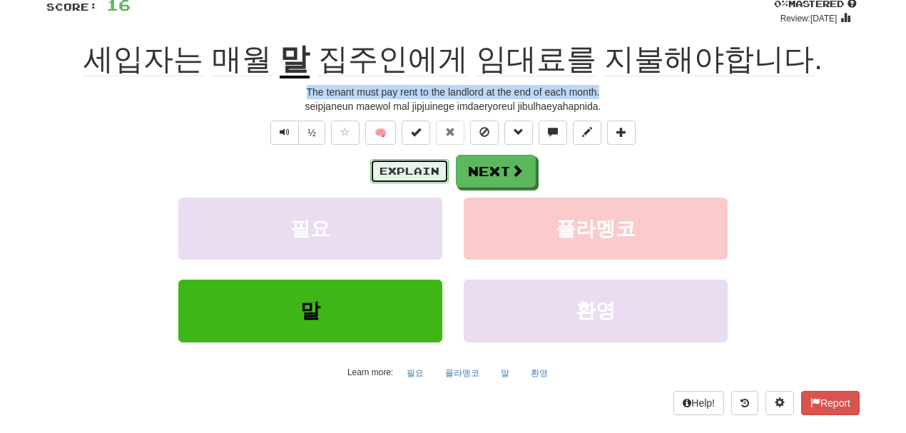
click at [409, 169] on button "Explain" at bounding box center [409, 171] width 78 height 24
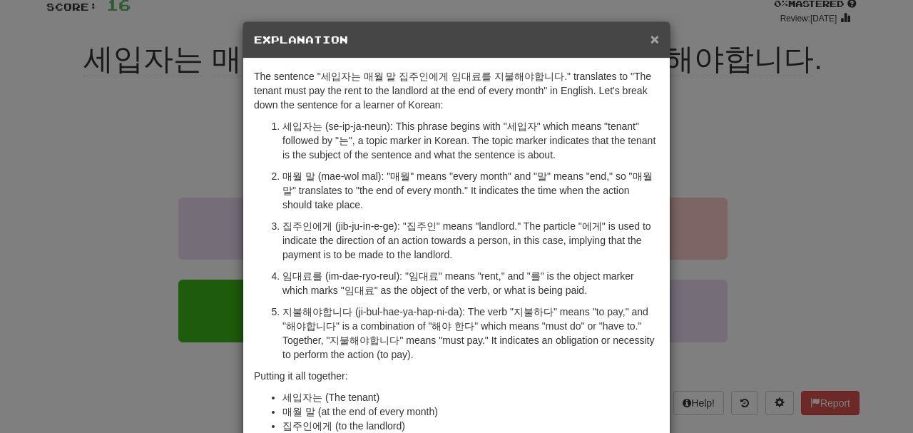
click at [655, 39] on span "×" at bounding box center [654, 39] width 9 height 16
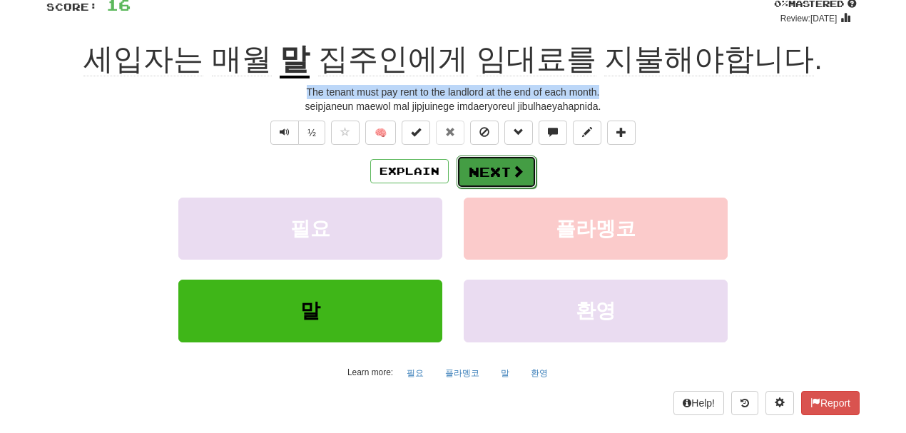
click at [504, 178] on button "Next" at bounding box center [496, 171] width 80 height 33
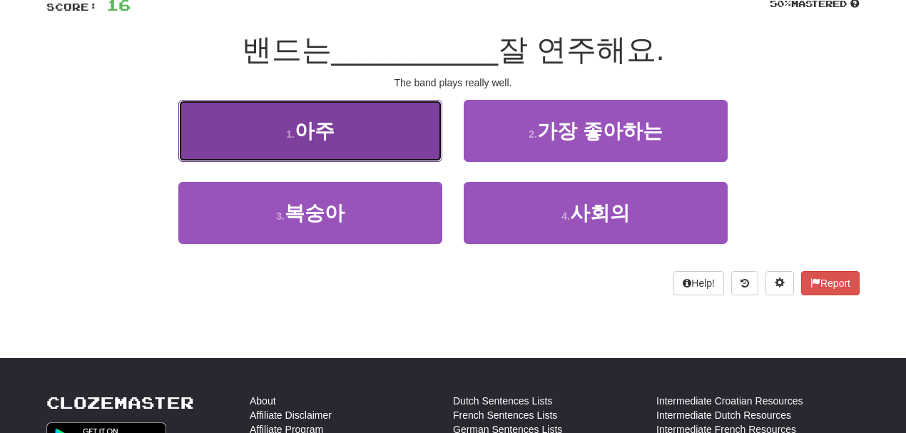
click at [373, 137] on button "1 . 아주" at bounding box center [310, 131] width 264 height 62
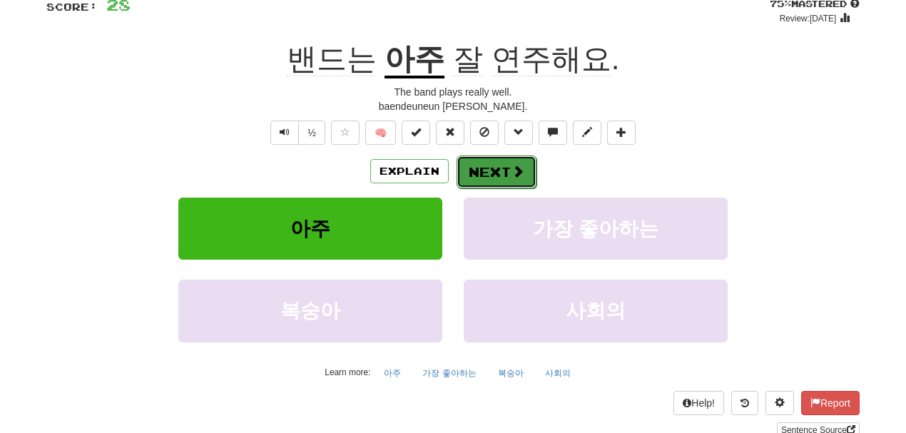
click at [496, 173] on button "Next" at bounding box center [496, 171] width 80 height 33
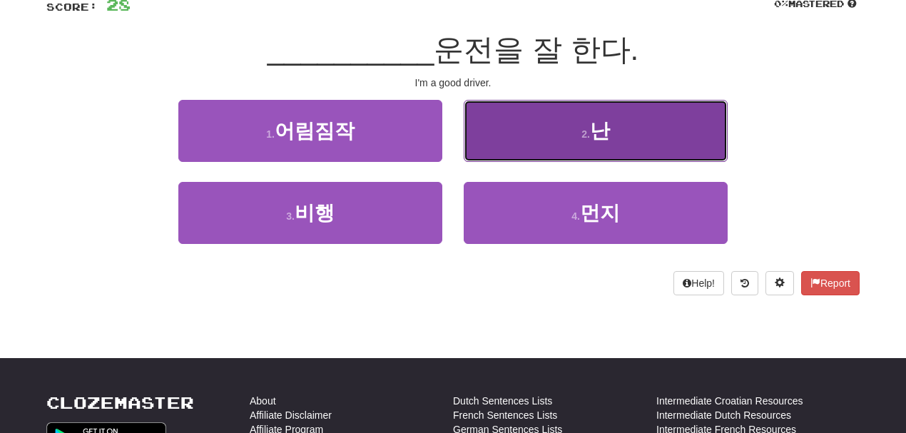
click at [548, 145] on button "2 . 난" at bounding box center [596, 131] width 264 height 62
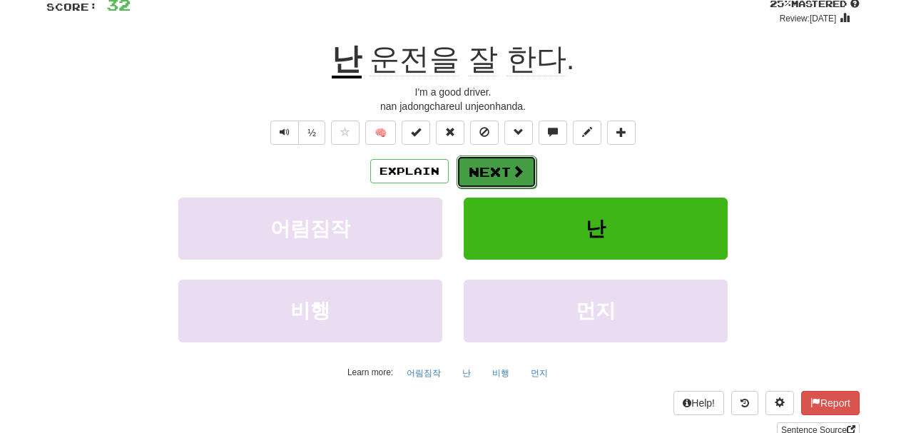
click at [511, 167] on span at bounding box center [517, 171] width 13 height 13
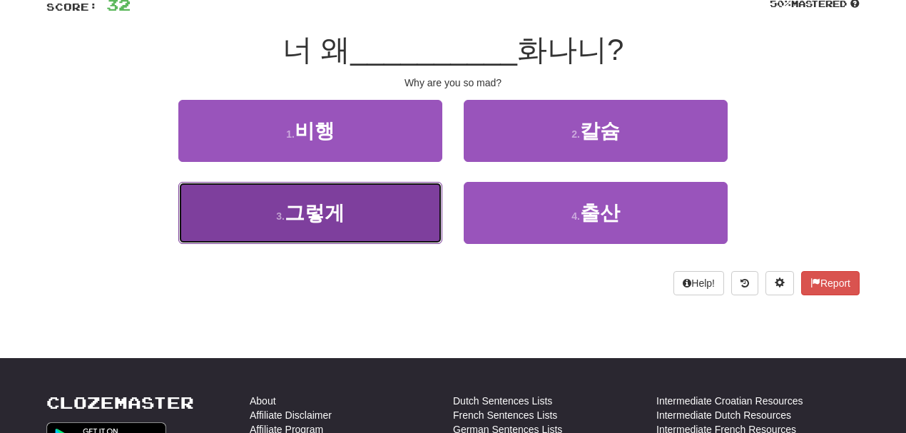
click at [359, 213] on button "3 . 그렇게" at bounding box center [310, 213] width 264 height 62
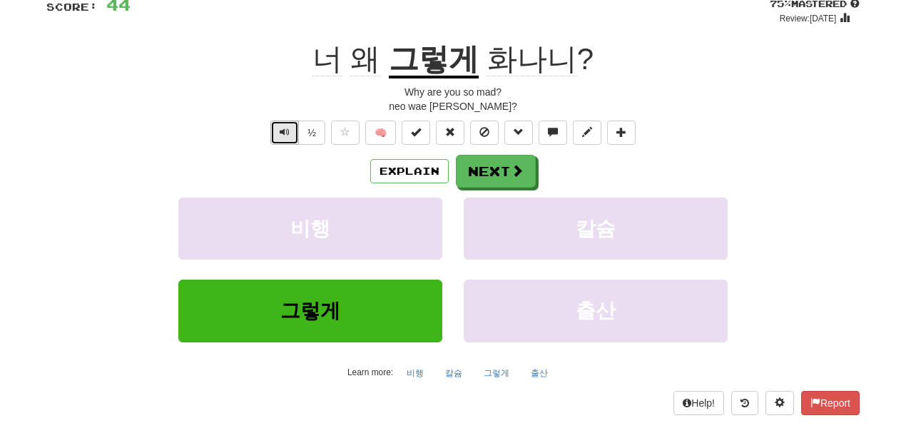
click at [287, 130] on span "Text-to-speech controls" at bounding box center [285, 132] width 10 height 10
click at [491, 174] on button "Next" at bounding box center [496, 171] width 80 height 33
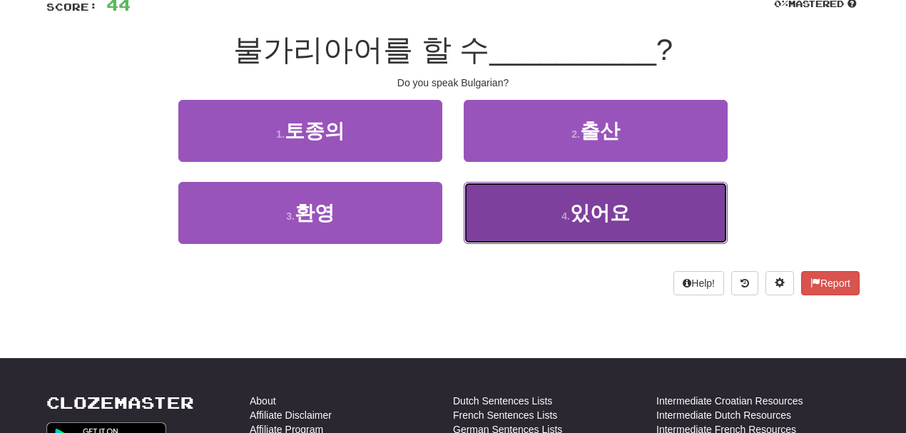
click at [532, 220] on button "4 . 있어요" at bounding box center [596, 213] width 264 height 62
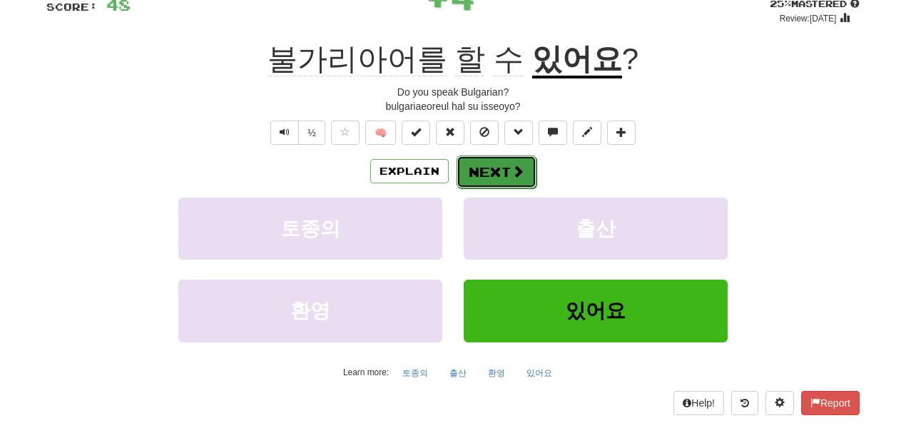
click at [487, 176] on button "Next" at bounding box center [496, 171] width 80 height 33
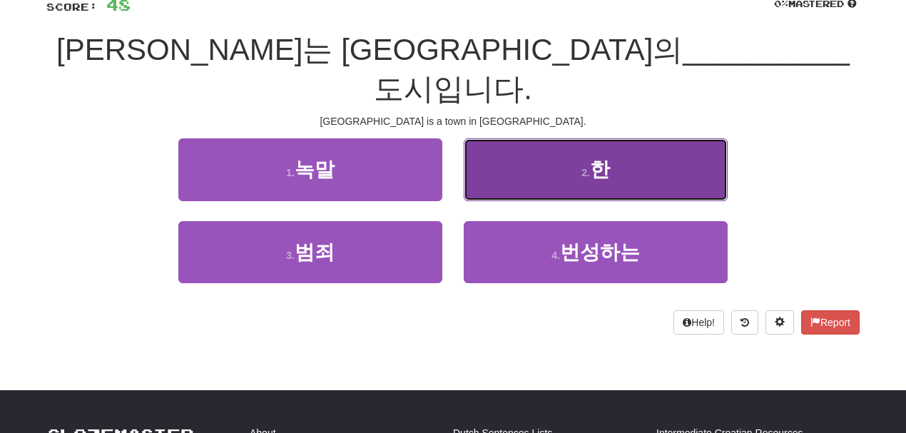
click at [557, 148] on button "2 . 한" at bounding box center [596, 169] width 264 height 62
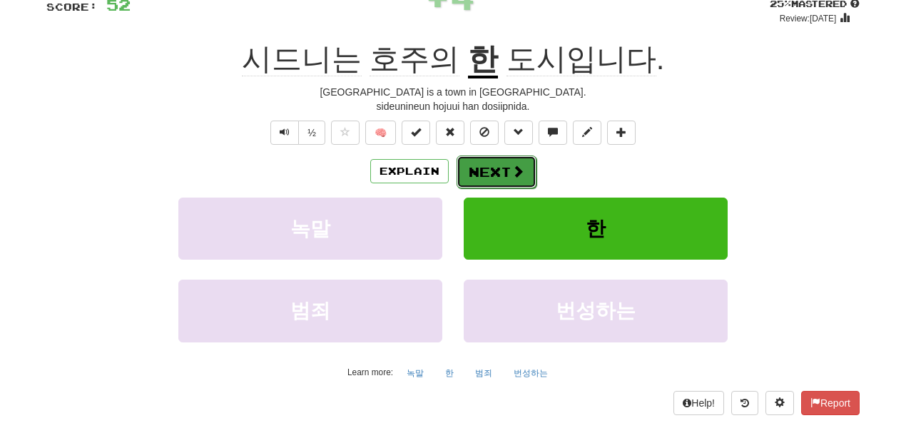
click at [512, 167] on span at bounding box center [517, 171] width 13 height 13
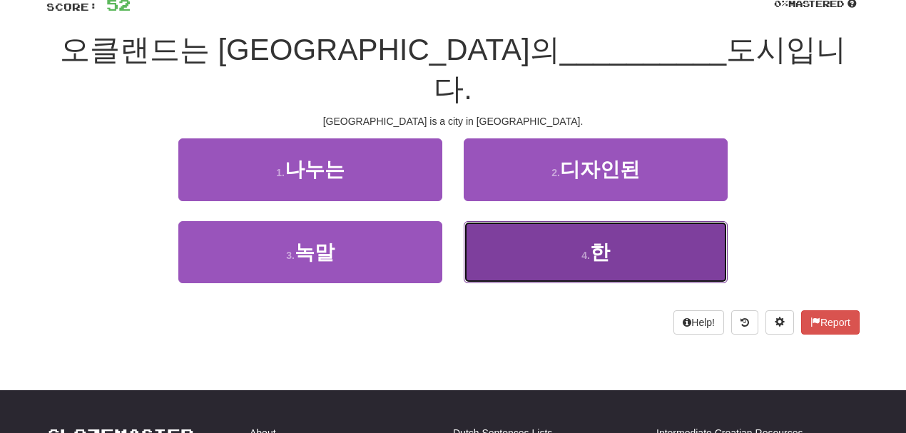
click at [526, 221] on button "4 . 한" at bounding box center [596, 252] width 264 height 62
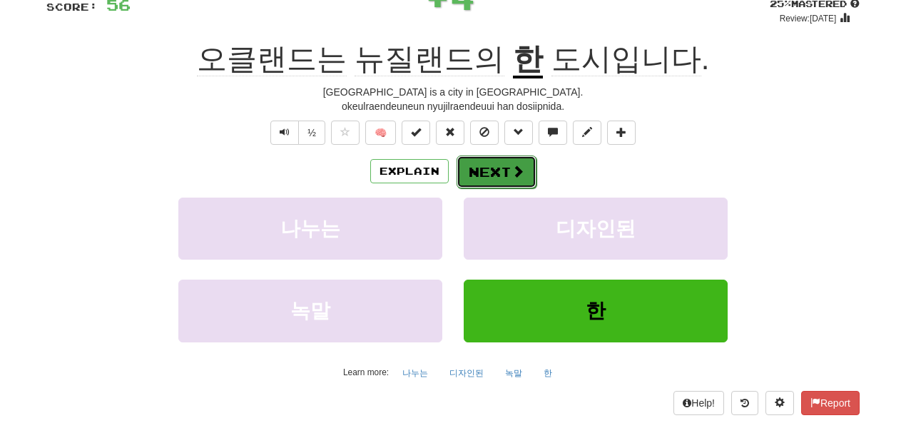
click at [501, 178] on button "Next" at bounding box center [496, 171] width 80 height 33
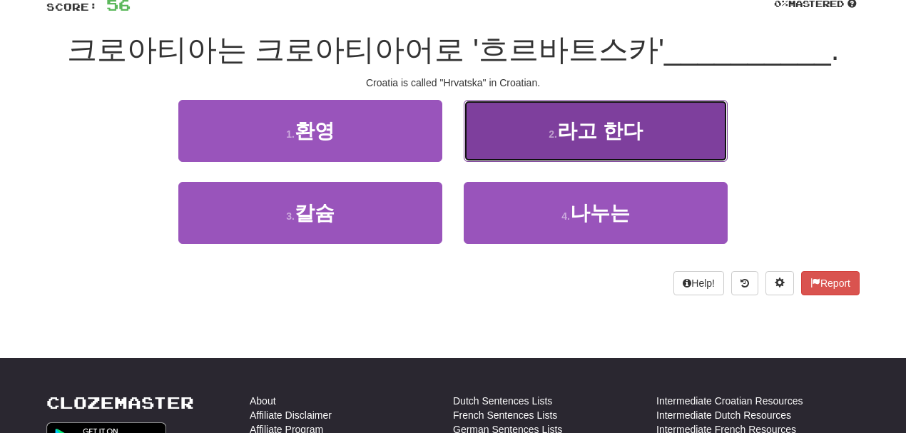
click at [546, 144] on button "2 . 라고 한다" at bounding box center [596, 131] width 264 height 62
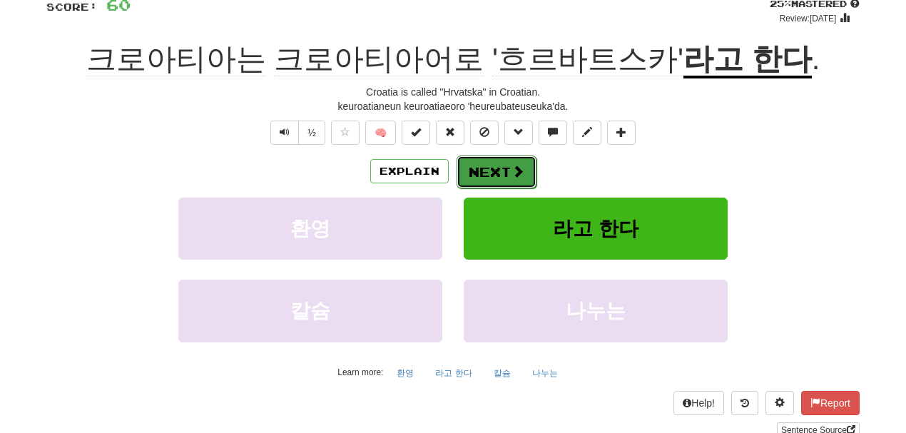
click at [525, 168] on button "Next" at bounding box center [496, 171] width 80 height 33
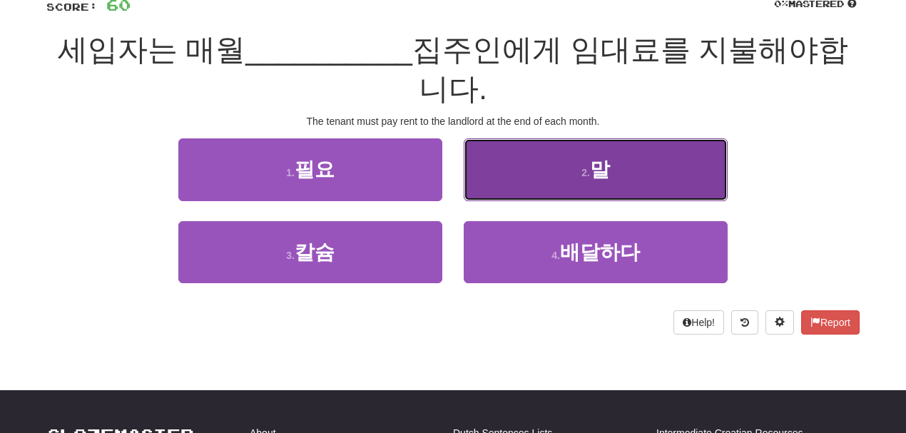
click at [531, 158] on button "2 . 말" at bounding box center [596, 169] width 264 height 62
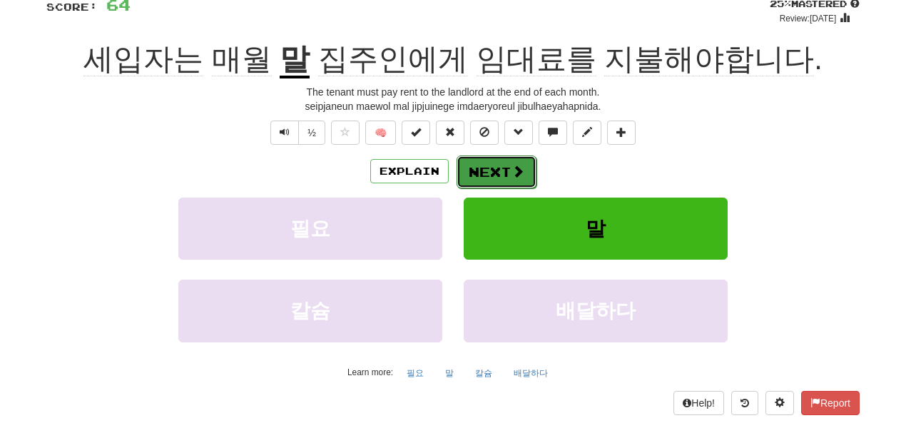
click at [515, 170] on span at bounding box center [517, 171] width 13 height 13
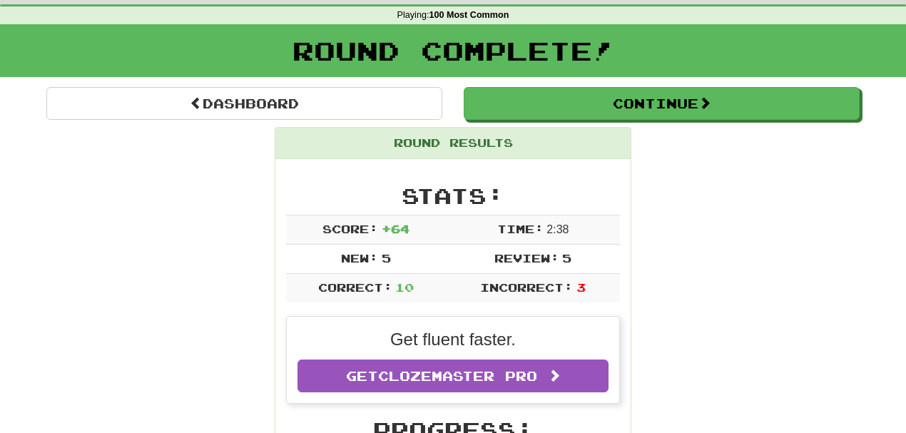
scroll to position [0, 0]
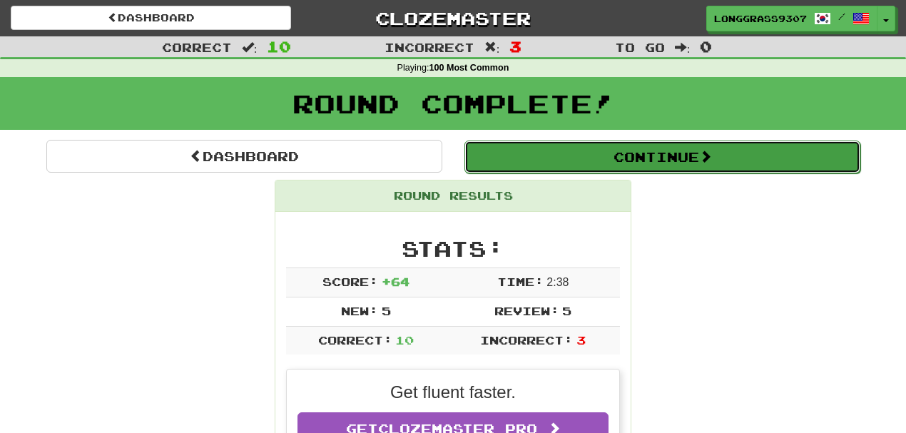
click at [525, 154] on button "Continue" at bounding box center [662, 156] width 396 height 33
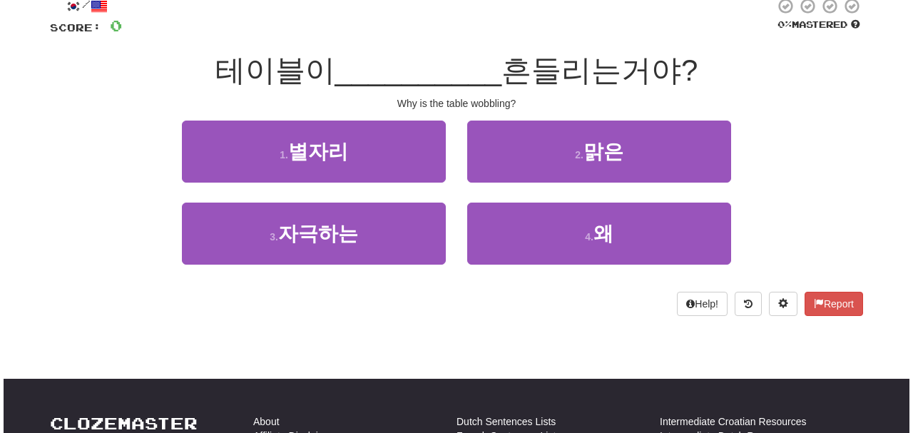
scroll to position [111, 0]
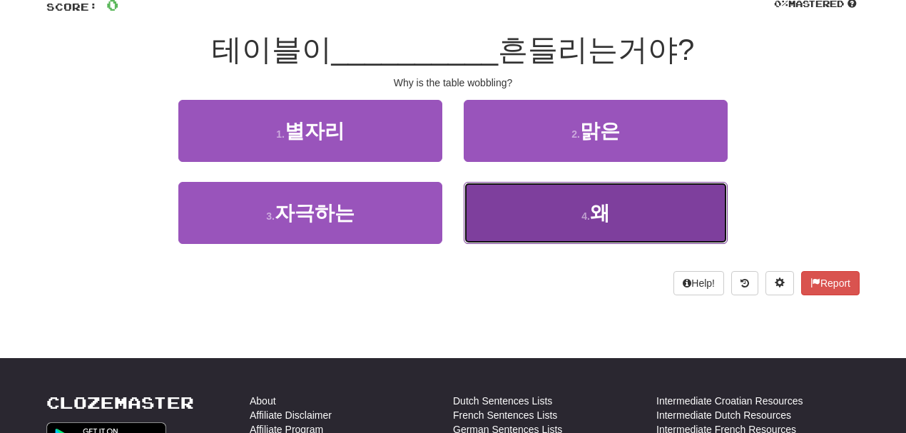
click at [563, 203] on button "4 . 왜" at bounding box center [596, 213] width 264 height 62
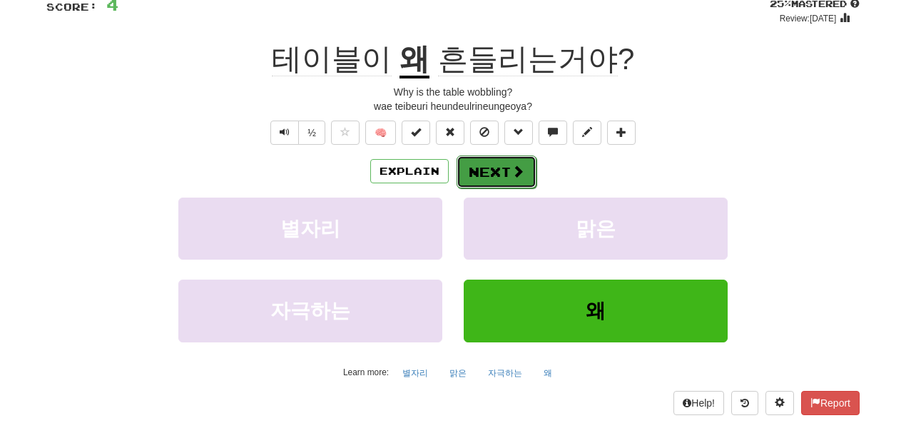
click at [518, 181] on button "Next" at bounding box center [496, 171] width 80 height 33
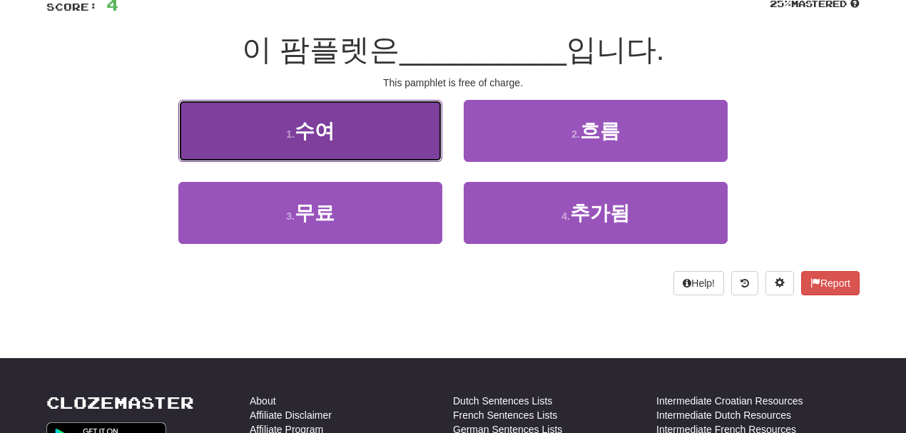
click at [378, 137] on button "1 . 수여" at bounding box center [310, 131] width 264 height 62
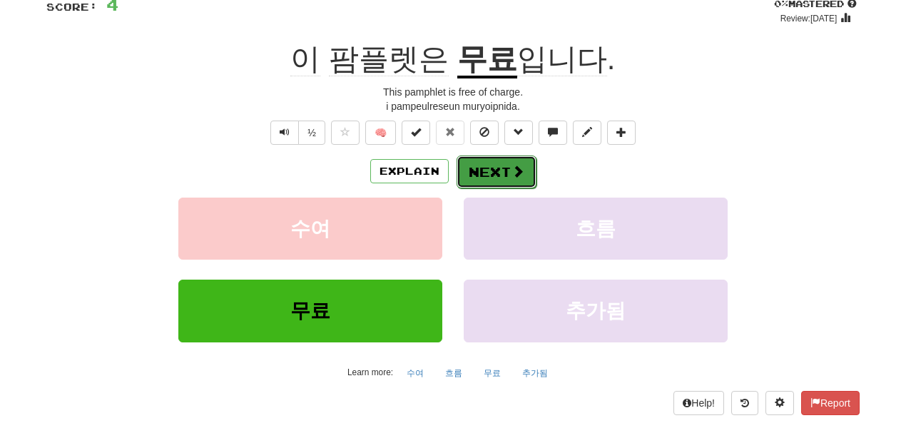
click at [484, 179] on button "Next" at bounding box center [496, 171] width 80 height 33
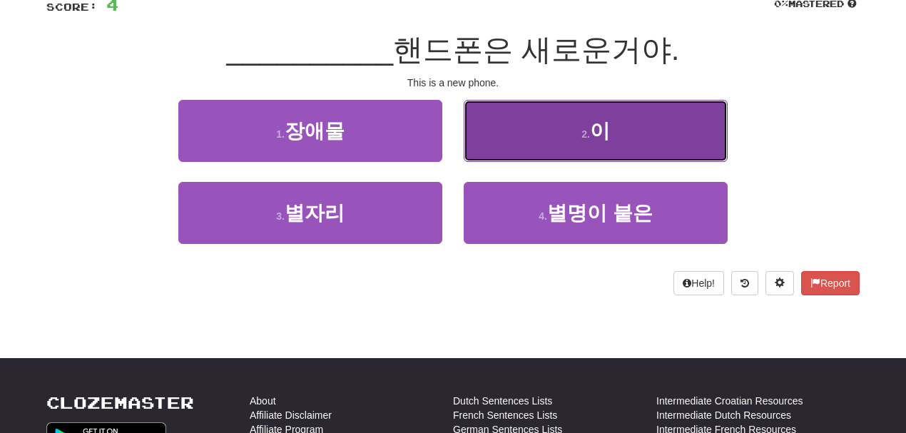
click at [544, 145] on button "2 . 이" at bounding box center [596, 131] width 264 height 62
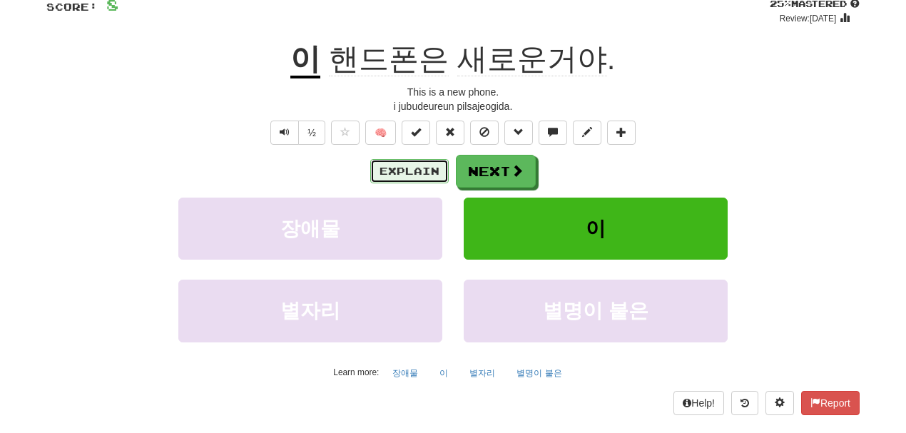
click at [418, 164] on button "Explain" at bounding box center [409, 171] width 78 height 24
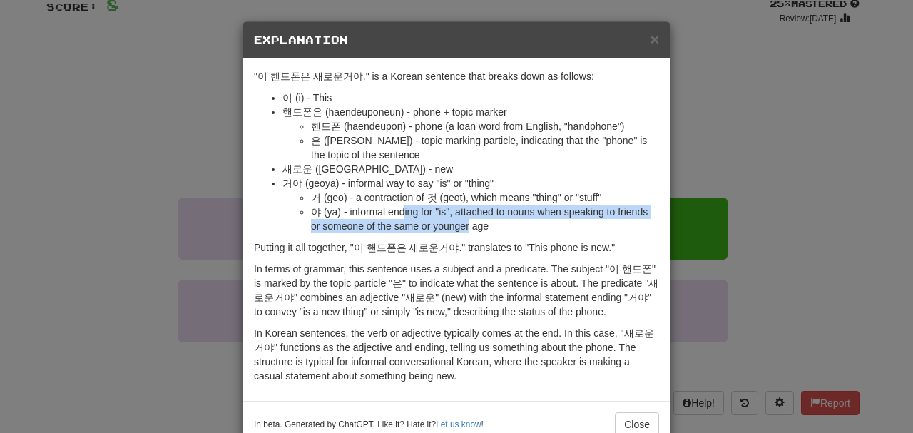
drag, startPoint x: 399, startPoint y: 215, endPoint x: 455, endPoint y: 221, distance: 56.0
click at [455, 221] on li "야 (ya) - informal ending for "is", attached to nouns when speaking to friends o…" at bounding box center [485, 219] width 348 height 29
click at [650, 38] on span "×" at bounding box center [654, 39] width 9 height 16
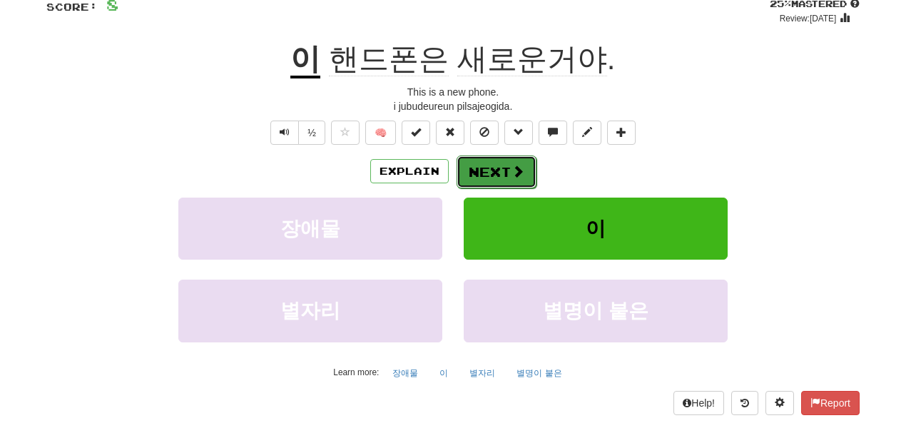
click at [509, 168] on button "Next" at bounding box center [496, 171] width 80 height 33
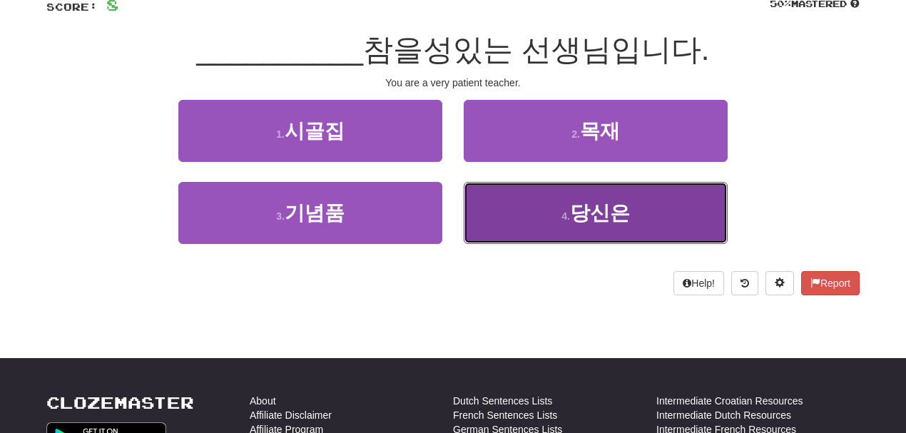
click at [534, 205] on button "4 . 당신은" at bounding box center [596, 213] width 264 height 62
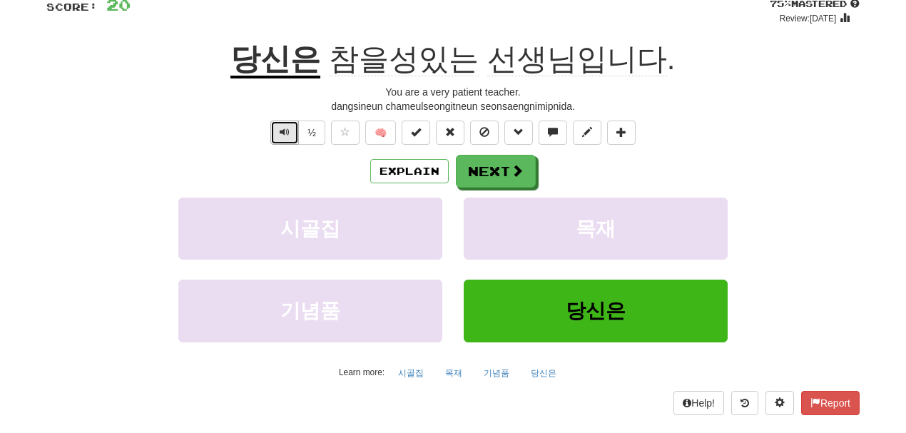
click at [285, 131] on span "Text-to-speech controls" at bounding box center [285, 132] width 10 height 10
click at [413, 165] on button "Explain" at bounding box center [409, 171] width 78 height 24
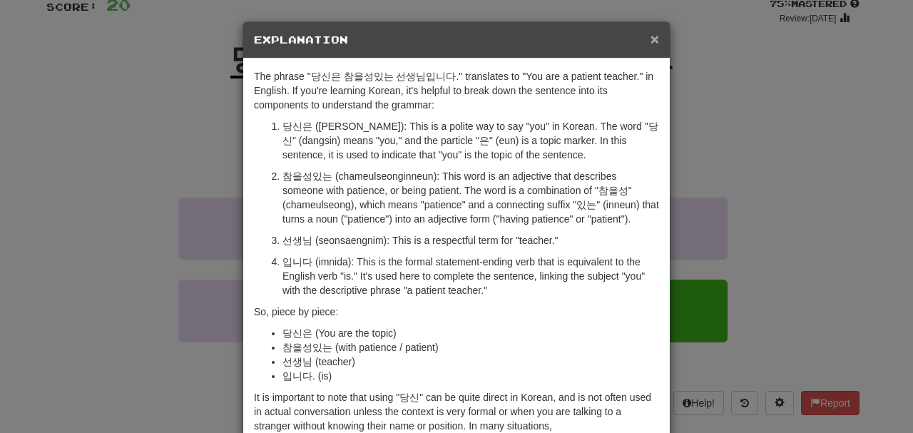
click at [651, 44] on span "×" at bounding box center [654, 39] width 9 height 16
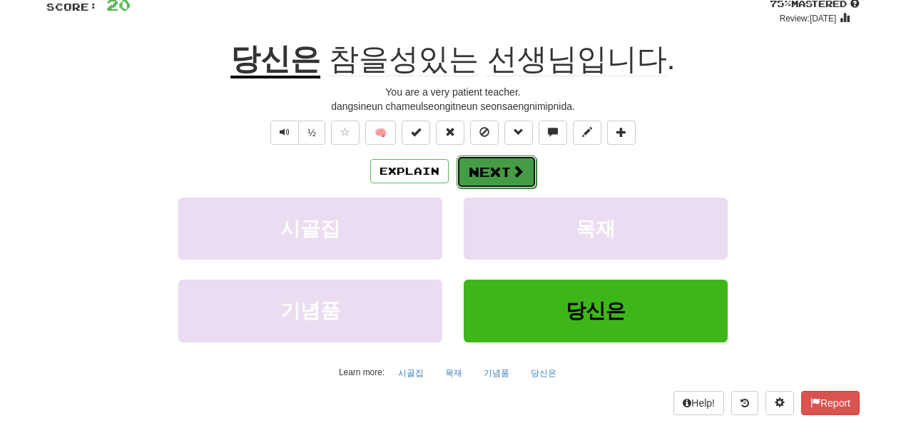
click at [524, 177] on button "Next" at bounding box center [496, 171] width 80 height 33
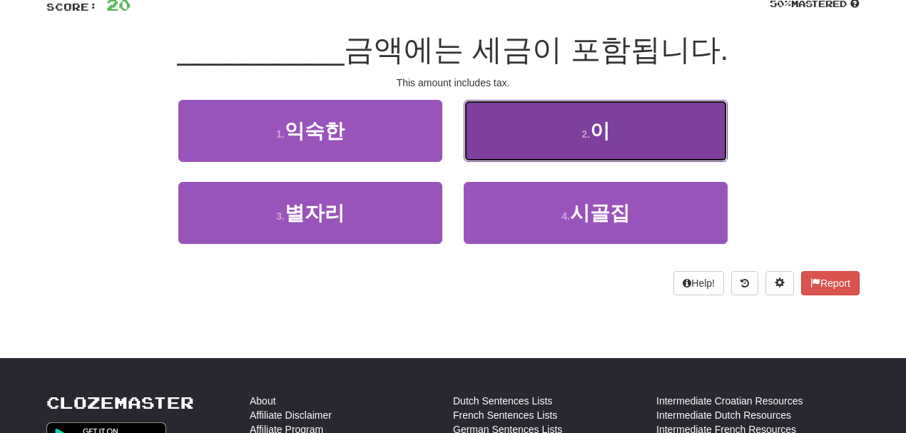
click at [552, 144] on button "2 . 이" at bounding box center [596, 131] width 264 height 62
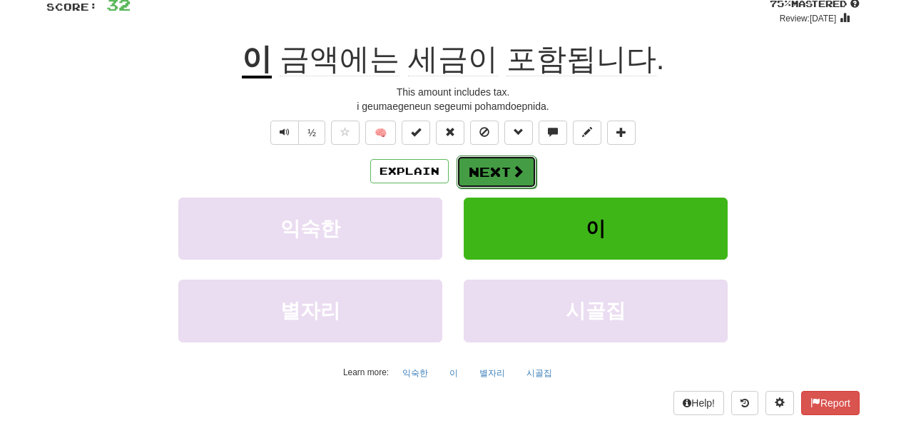
click at [504, 168] on button "Next" at bounding box center [496, 171] width 80 height 33
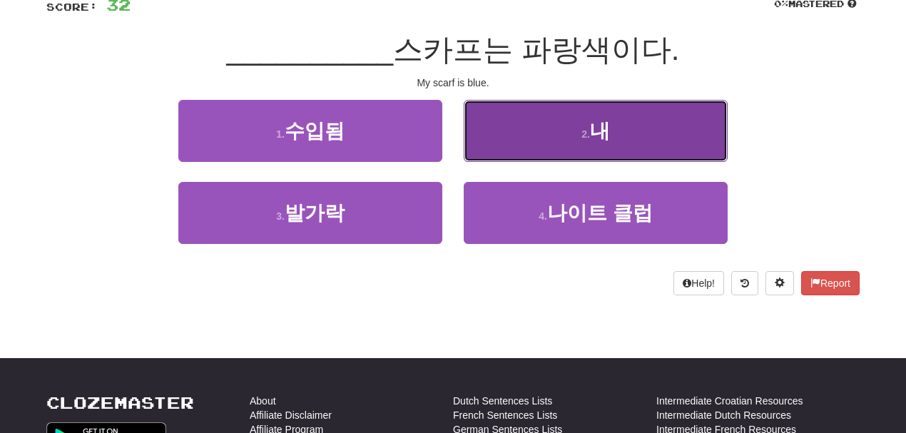
click at [572, 135] on button "2 . 내" at bounding box center [596, 131] width 264 height 62
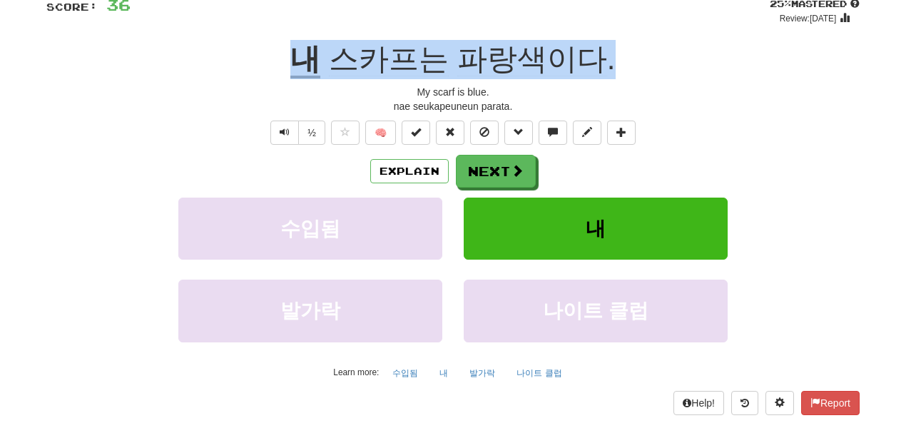
drag, startPoint x: 599, startPoint y: 53, endPoint x: 272, endPoint y: 38, distance: 327.0
click at [272, 38] on div "/ Score: 36 + 4 25 % Mastered Review: 2025-09-21 내 스카프는 파랑색이다 . My scarf is blu…" at bounding box center [452, 195] width 813 height 438
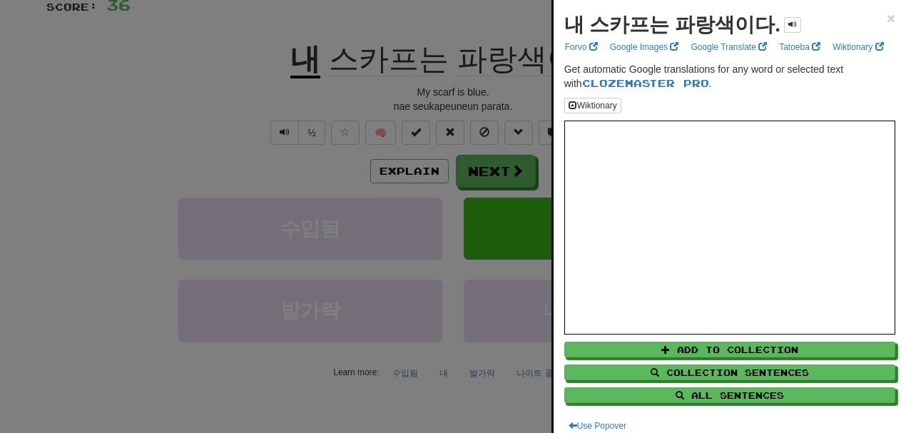
drag, startPoint x: 332, startPoint y: 66, endPoint x: 468, endPoint y: 62, distance: 135.6
click at [468, 62] on div at bounding box center [453, 216] width 906 height 433
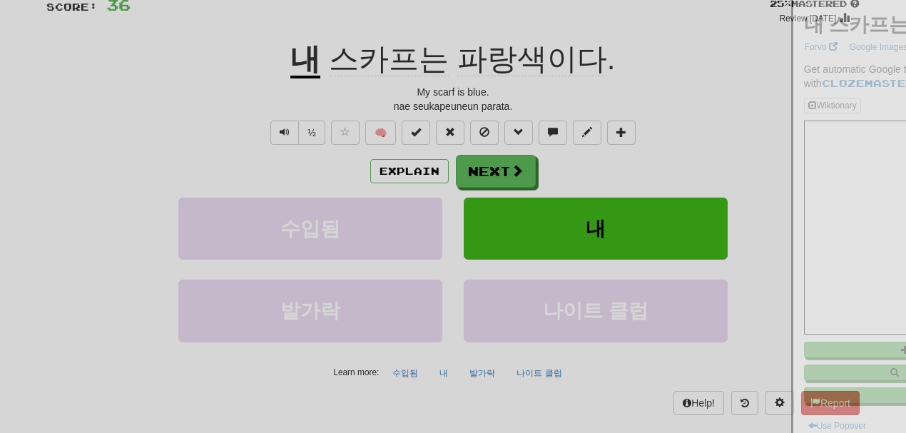
click at [468, 62] on div at bounding box center [453, 216] width 906 height 433
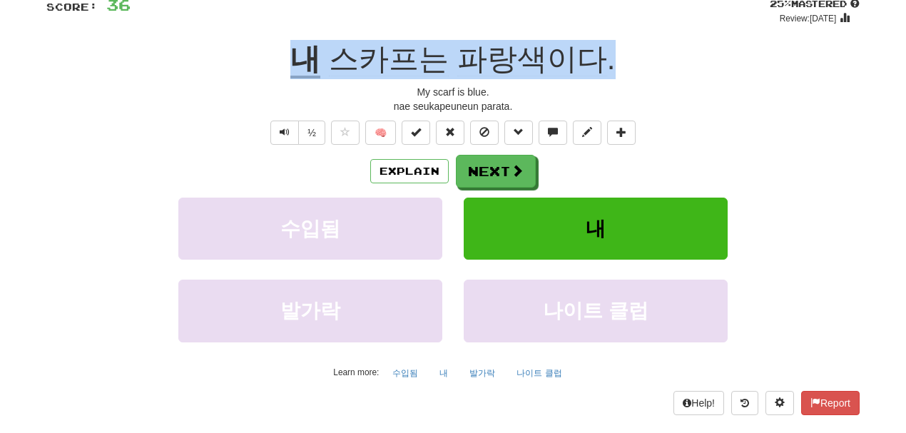
drag, startPoint x: 611, startPoint y: 62, endPoint x: 314, endPoint y: 51, distance: 297.6
click at [314, 51] on div "내 스카프는 파랑색이다 ." at bounding box center [452, 59] width 813 height 39
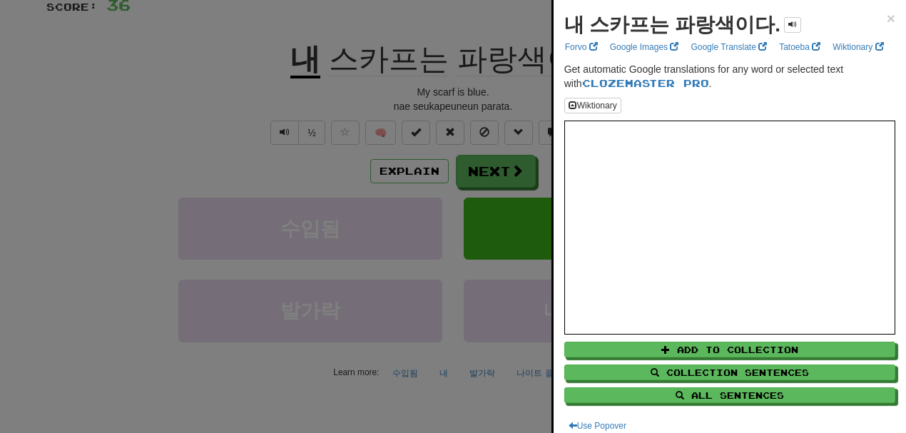
drag, startPoint x: 309, startPoint y: 53, endPoint x: 453, endPoint y: 60, distance: 144.2
click at [453, 60] on div at bounding box center [453, 216] width 906 height 433
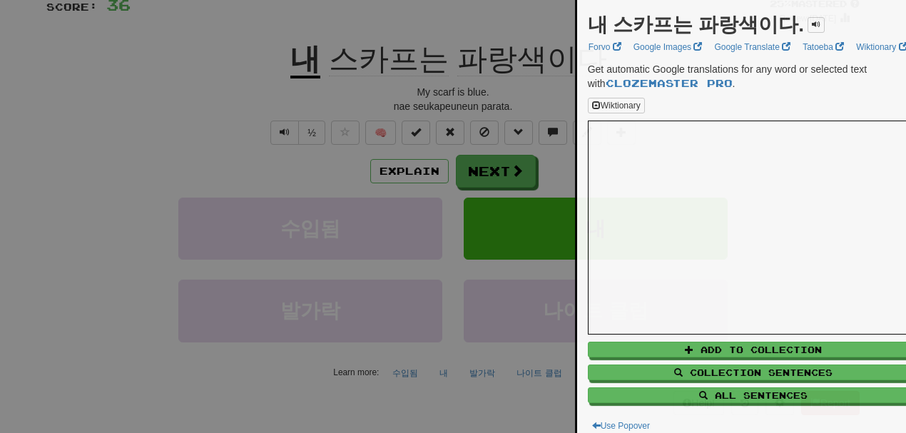
click at [502, 67] on div at bounding box center [453, 216] width 906 height 433
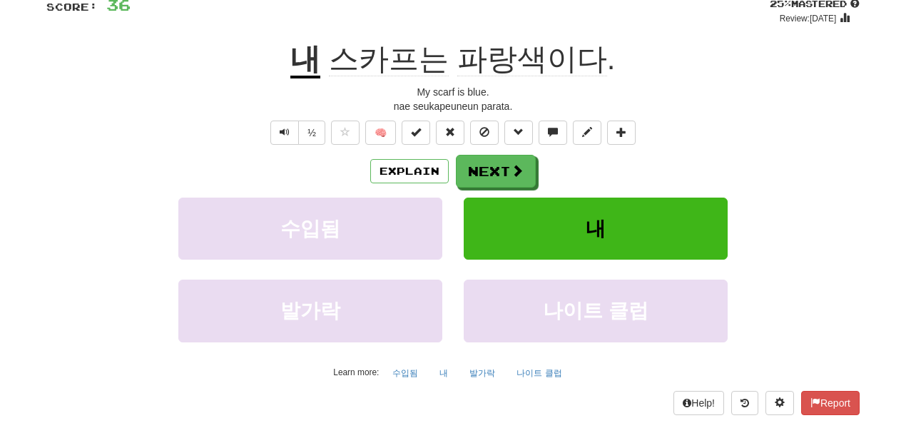
drag, startPoint x: 602, startPoint y: 55, endPoint x: 304, endPoint y: 49, distance: 298.2
click at [277, 54] on div "내 스카프는 파랑색이다 ." at bounding box center [452, 59] width 813 height 39
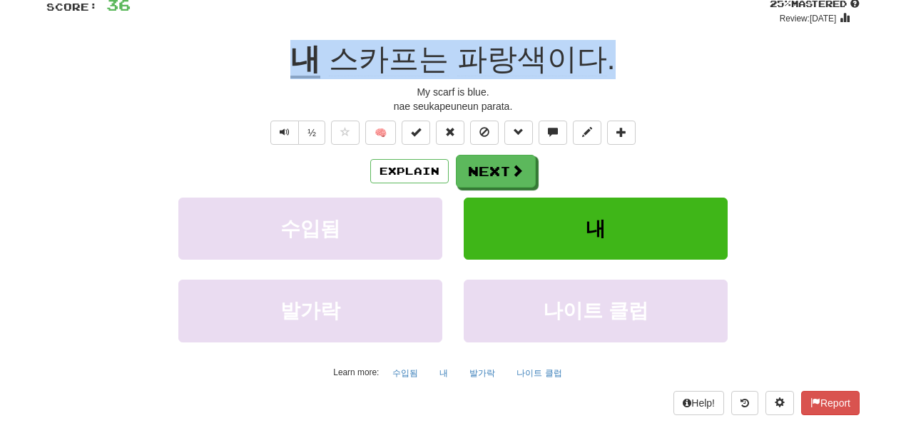
drag, startPoint x: 305, startPoint y: 49, endPoint x: 635, endPoint y: 78, distance: 330.7
click at [635, 78] on div "내 스카프는 파랑색이다 ." at bounding box center [452, 59] width 813 height 39
copy div "내 스카프는 파랑색이다 ."
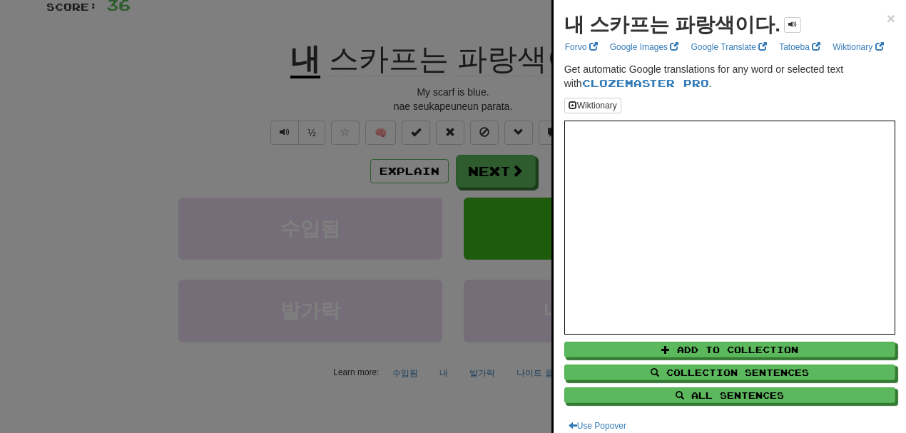
click at [118, 116] on div at bounding box center [453, 216] width 906 height 433
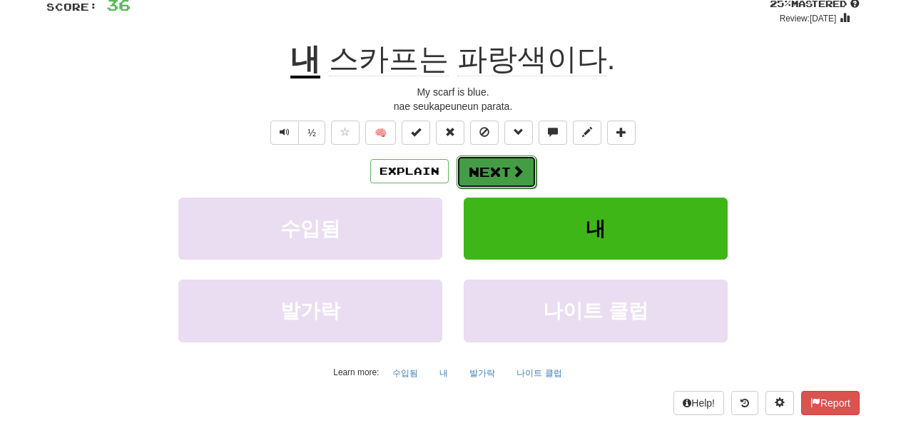
click at [492, 174] on button "Next" at bounding box center [496, 171] width 80 height 33
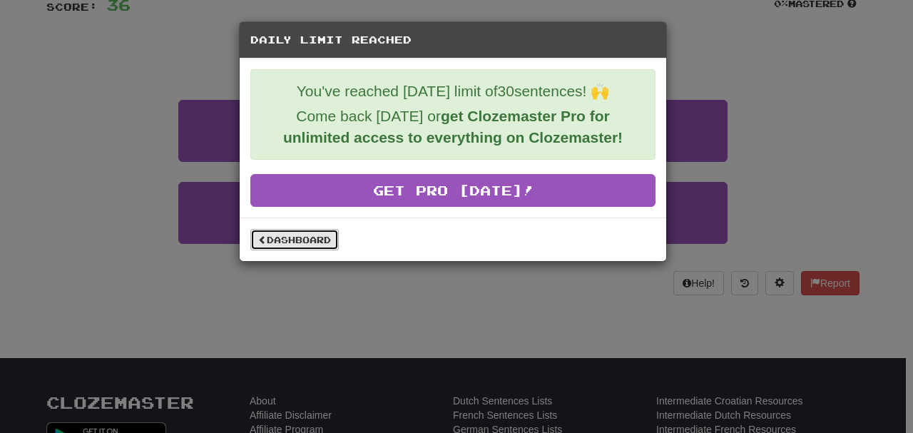
click at [308, 238] on link "Dashboard" at bounding box center [294, 239] width 88 height 21
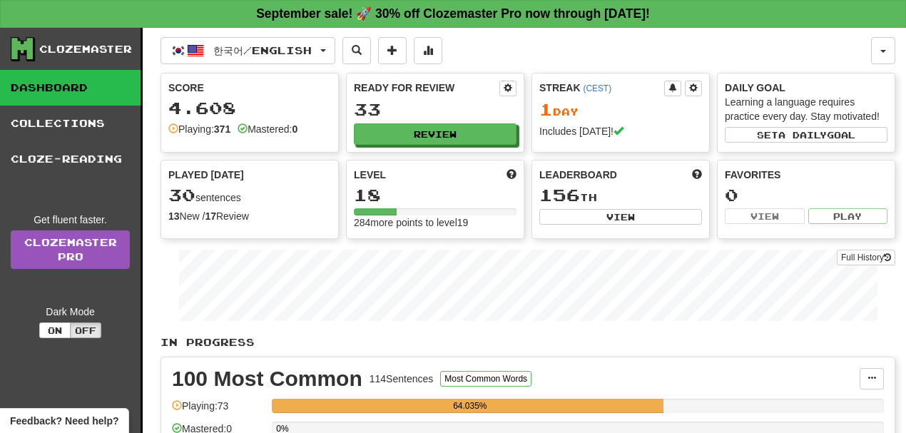
scroll to position [111, 0]
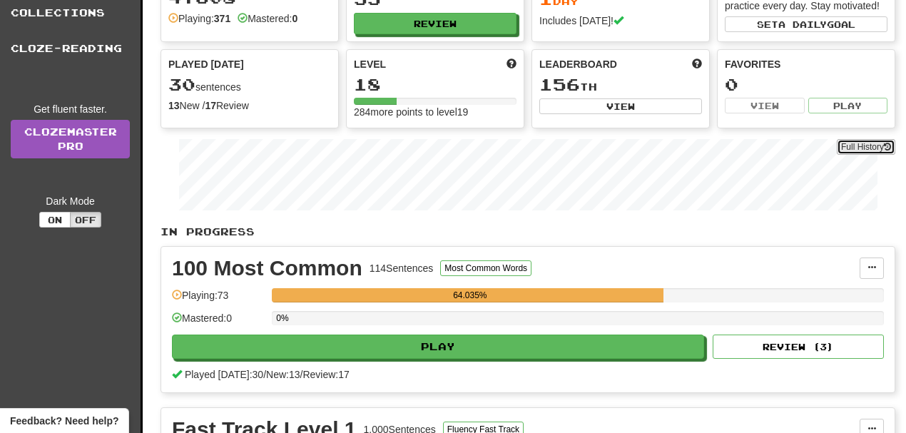
click at [853, 143] on button "Full History" at bounding box center [866, 147] width 58 height 16
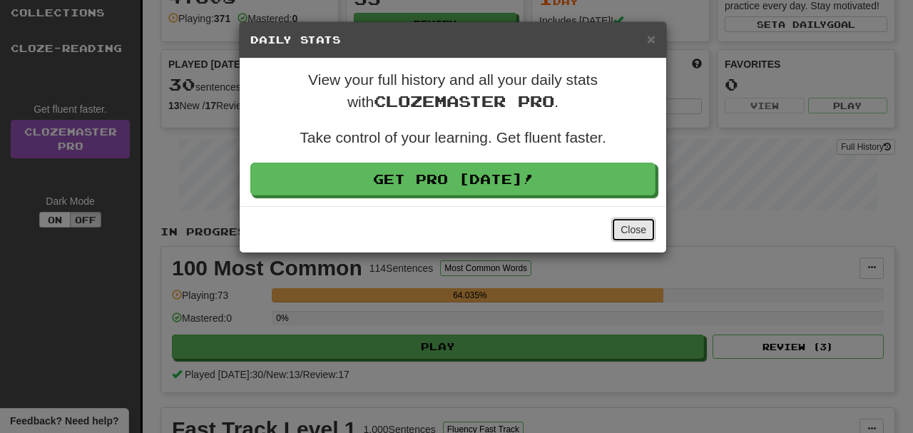
click at [632, 232] on button "Close" at bounding box center [633, 230] width 44 height 24
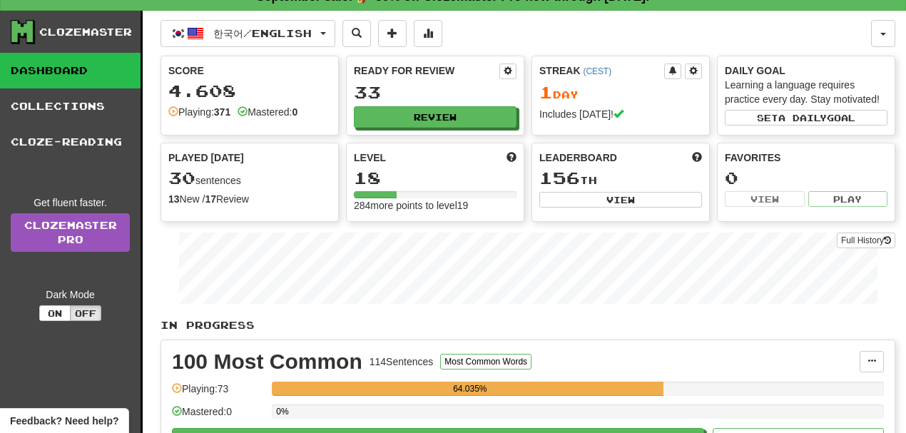
scroll to position [0, 0]
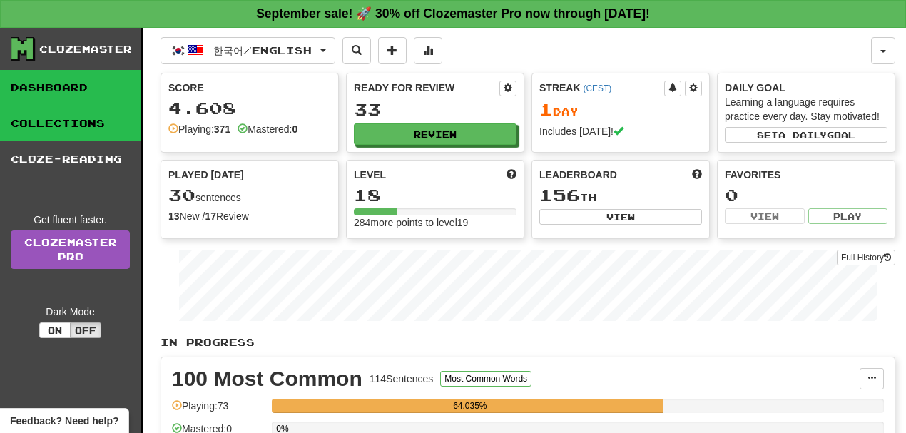
click at [88, 121] on link "Collections" at bounding box center [70, 124] width 140 height 36
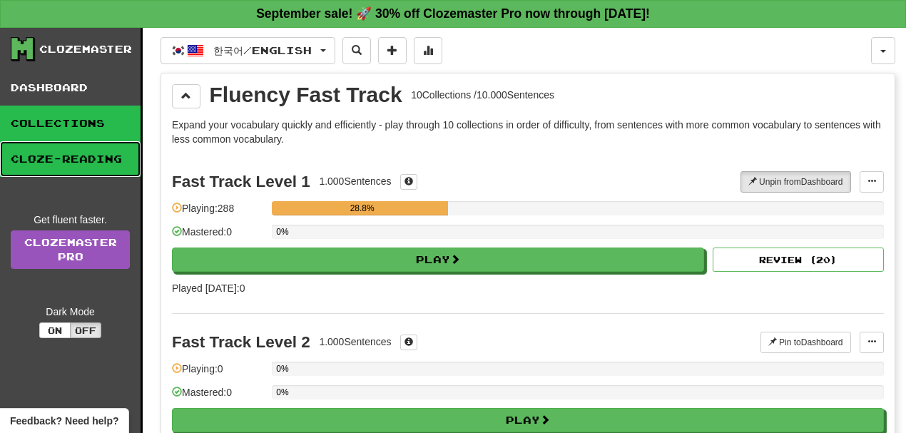
click at [88, 168] on link "Cloze-Reading" at bounding box center [70, 159] width 140 height 36
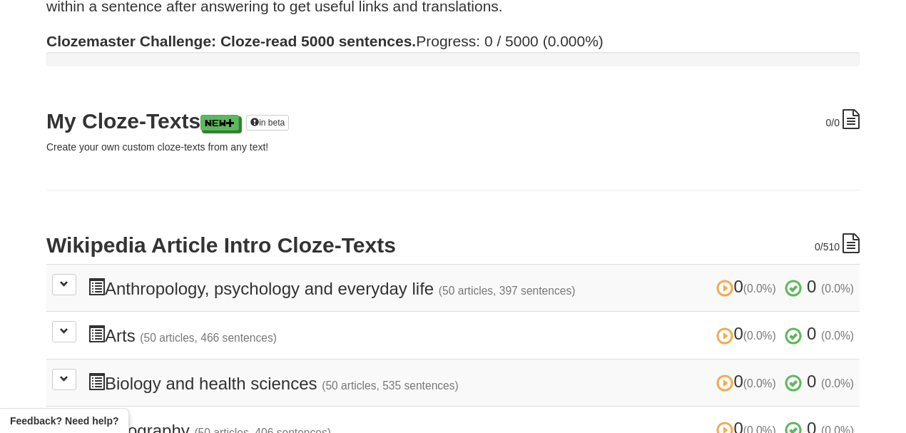
scroll to position [111, 0]
